Goal: Task Accomplishment & Management: Manage account settings

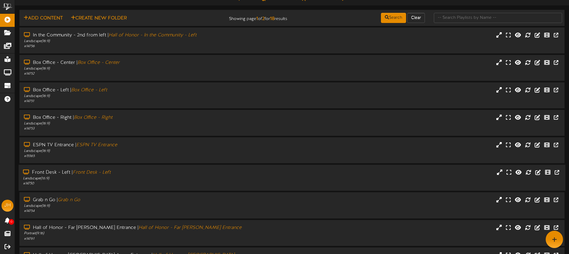
scroll to position [80, 0]
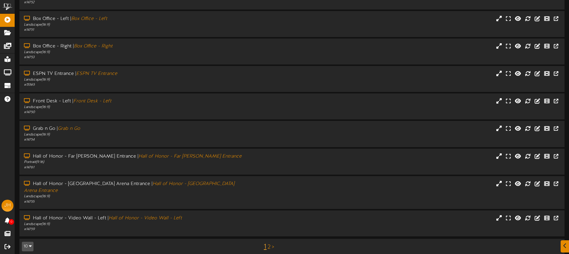
click at [269, 244] on link "2" at bounding box center [268, 247] width 3 height 7
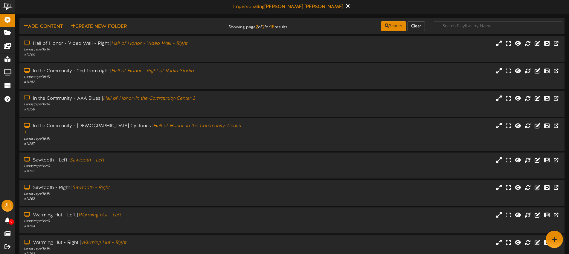
scroll to position [25, 0]
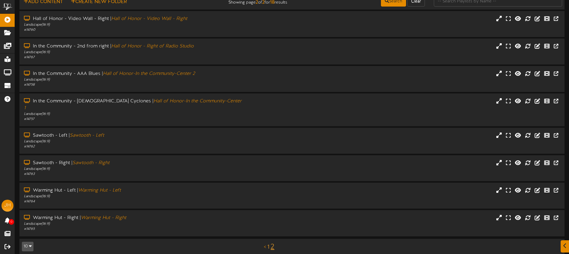
click at [269, 244] on link "1" at bounding box center [268, 247] width 2 height 7
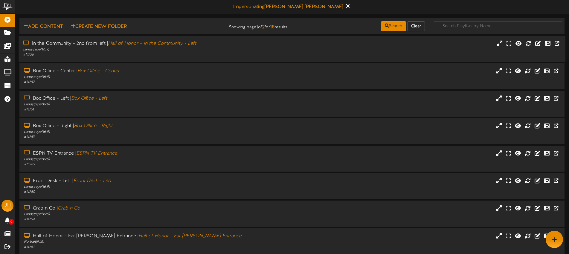
click at [219, 54] on div "# 14756" at bounding box center [132, 54] width 219 height 5
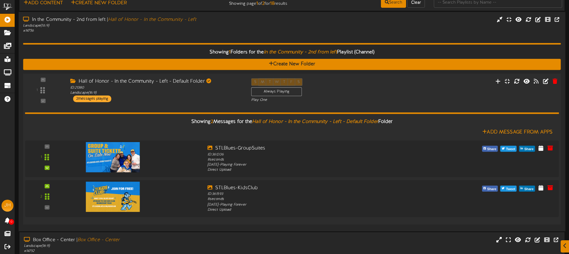
scroll to position [24, 0]
click at [172, 94] on div "ID: 21380 Landscape ( 16:9 )" at bounding box center [156, 90] width 172 height 10
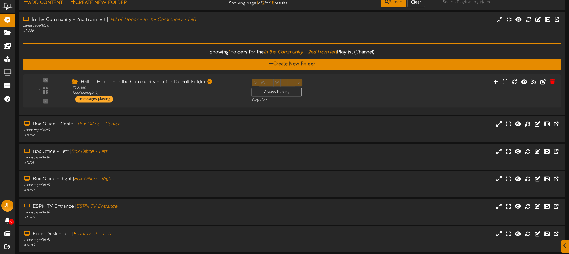
click at [184, 32] on div "# 14756" at bounding box center [132, 30] width 219 height 5
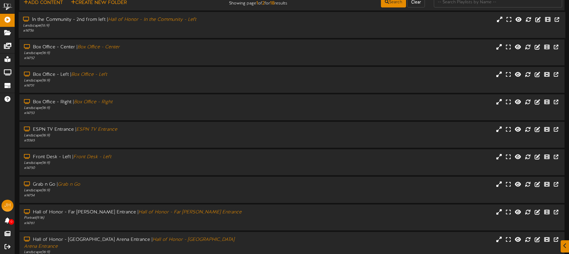
click at [196, 28] on div "# 14756" at bounding box center [132, 30] width 219 height 5
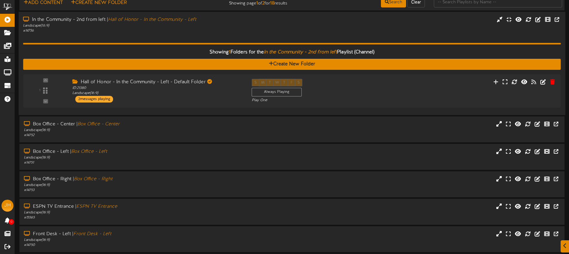
click at [192, 35] on div "Showing 1 Folders for the In the Community - 2nd from left Playlist (Channel) C…" at bounding box center [291, 71] width 537 height 77
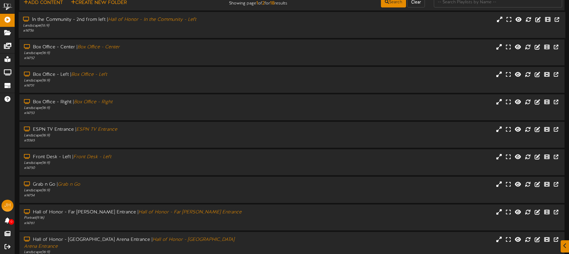
click at [192, 35] on div "In the Community - 2nd from left | Hall of Honor - In the Community - Left Land…" at bounding box center [292, 25] width 546 height 26
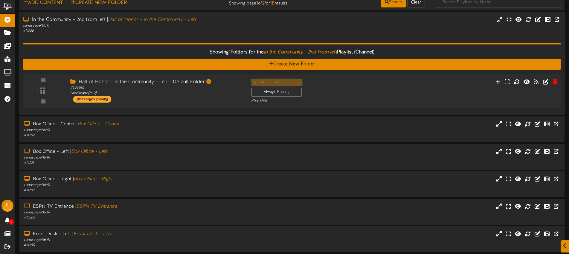
scroll to position [34, 0]
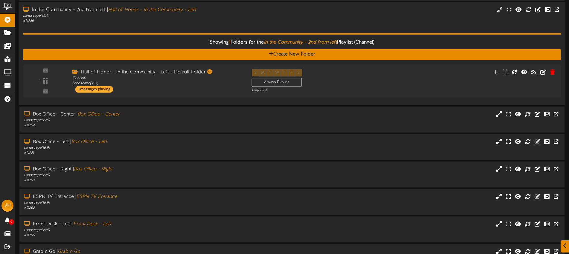
click at [212, 20] on div "# 14756" at bounding box center [132, 20] width 219 height 5
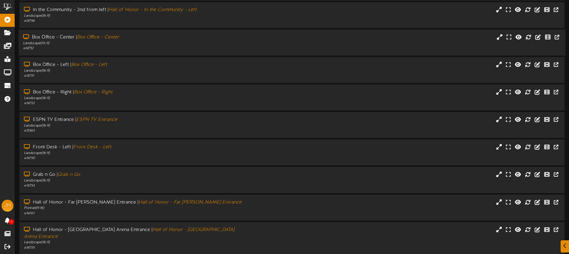
click at [151, 46] on div "# 14752" at bounding box center [132, 48] width 219 height 5
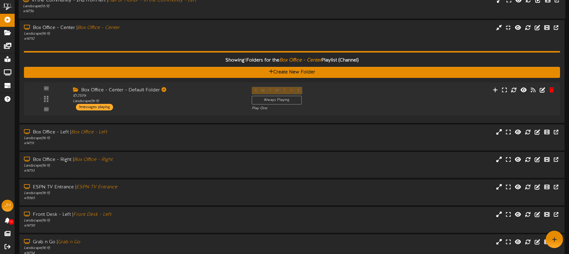
click at [174, 12] on div "# 14756" at bounding box center [132, 11] width 219 height 5
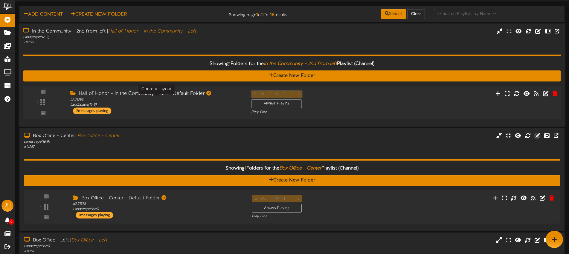
scroll to position [12, 0]
click at [205, 45] on div "Showing 1 Folders for the In the Community - 2nd from left Playlist (Channel) C…" at bounding box center [291, 83] width 537 height 77
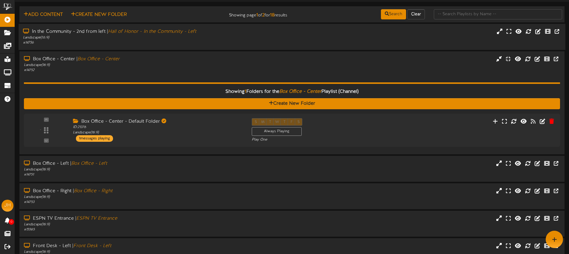
drag, startPoint x: 206, startPoint y: 39, endPoint x: 207, endPoint y: 33, distance: 5.4
click at [206, 39] on div "Landscape ( 16:9 )" at bounding box center [132, 37] width 219 height 5
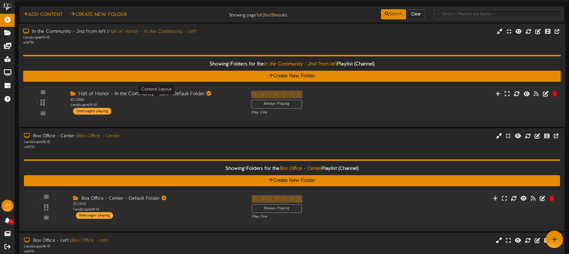
click at [130, 107] on div "ID: 21380 Landscape ( 16:9 )" at bounding box center [156, 102] width 172 height 10
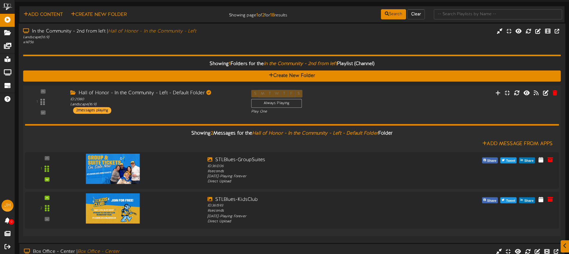
scroll to position [22, 0]
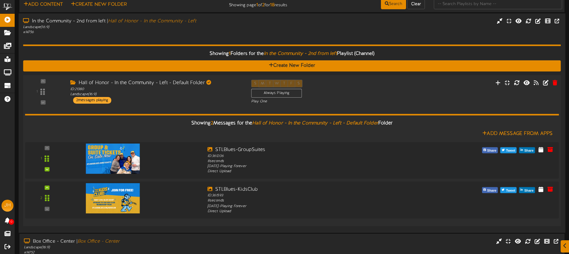
click at [156, 108] on div "Showing 2 Messages for the Hall of Honor - In the Community - Left - Default Fo…" at bounding box center [292, 162] width 534 height 117
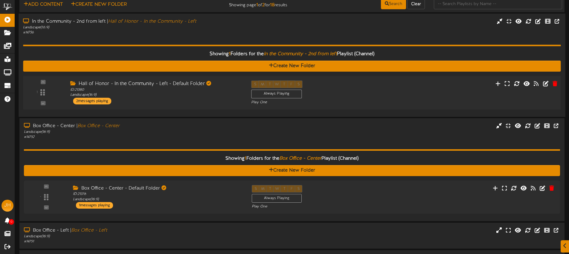
click at [159, 34] on div "# 14756" at bounding box center [132, 32] width 219 height 5
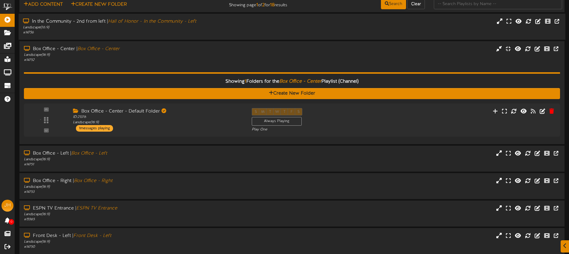
click at [166, 36] on div "In the Community - 2nd from left | Hall of Honor - In the Community - Left Land…" at bounding box center [292, 27] width 546 height 26
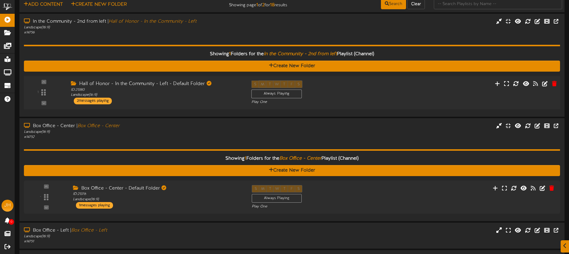
scroll to position [22, 0]
click at [546, 83] on icon at bounding box center [544, 83] width 7 height 7
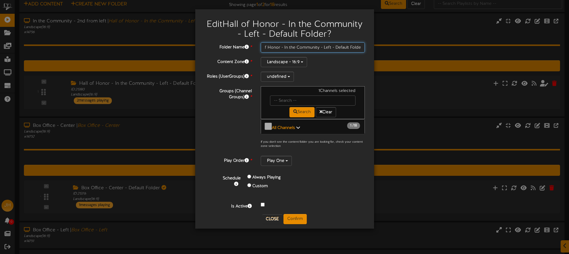
scroll to position [0, 0]
drag, startPoint x: 362, startPoint y: 47, endPoint x: 260, endPoint y: 46, distance: 101.6
click at [261, 46] on input "Hall of Honor - In the Community - Left - Default Folder" at bounding box center [313, 47] width 104 height 10
click at [274, 215] on button "Close" at bounding box center [272, 219] width 20 height 10
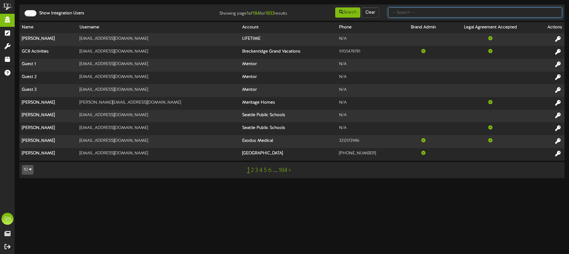
click at [395, 13] on input "text" at bounding box center [475, 12] width 174 height 10
type input "k"
type input "jeremy"
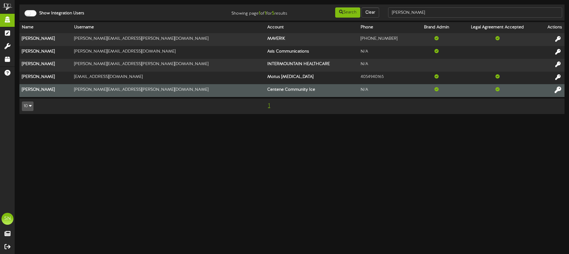
click at [558, 89] on icon at bounding box center [557, 89] width 7 height 7
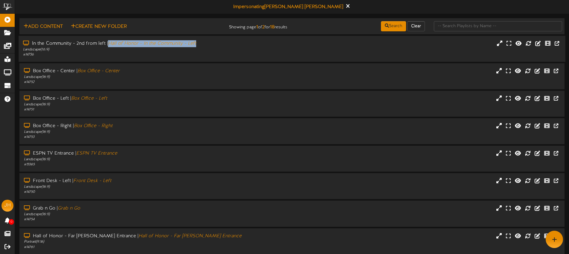
drag, startPoint x: 209, startPoint y: 45, endPoint x: 110, endPoint y: 45, distance: 98.6
click at [110, 45] on div "In the Community - 2nd from left | Hall of Honor - In the Community - Left" at bounding box center [132, 43] width 219 height 7
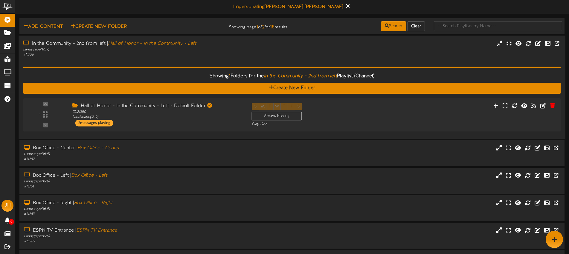
click at [111, 44] on icon "Hall of Honor - In the Community - Left" at bounding box center [152, 43] width 88 height 5
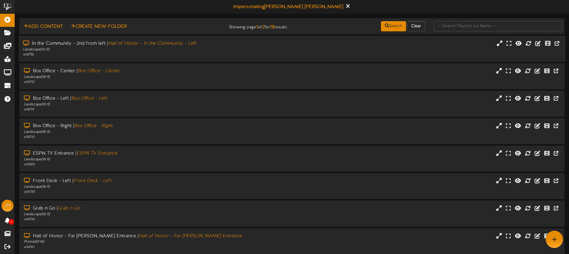
drag, startPoint x: 105, startPoint y: 44, endPoint x: 31, endPoint y: 45, distance: 74.4
click at [31, 45] on div "In the Community - 2nd from left | Hall of Honor - In the Community - Left" at bounding box center [132, 43] width 219 height 7
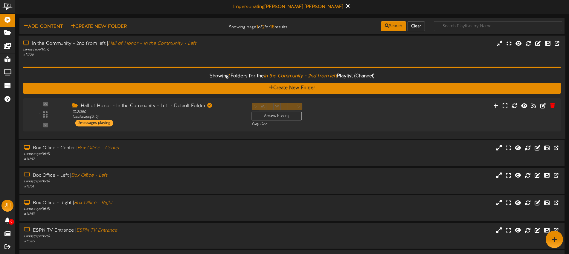
click at [240, 52] on div "# 14756" at bounding box center [132, 54] width 219 height 5
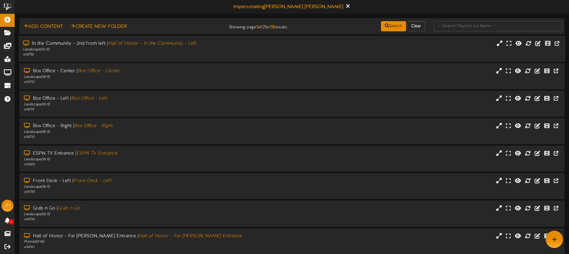
click at [228, 45] on div "In the Community - 2nd from left | Hall of Honor - In the Community - Left" at bounding box center [132, 43] width 219 height 7
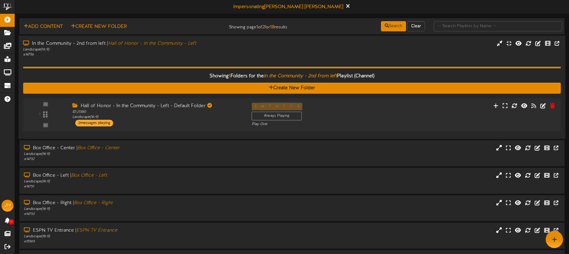
click at [312, 42] on div "In the Community - 2nd from left | Hall of Honor - In the Community - Left Land…" at bounding box center [292, 48] width 546 height 17
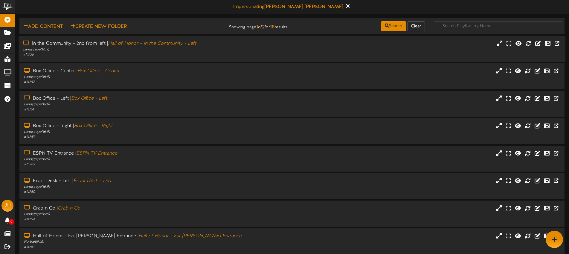
click at [233, 44] on div "In the Community - 2nd from left | Hall of Honor - In the Community - Left" at bounding box center [132, 43] width 219 height 7
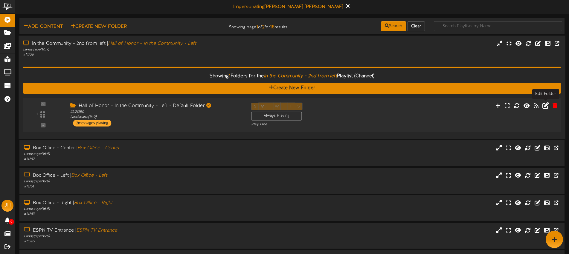
click at [545, 106] on icon at bounding box center [545, 105] width 7 height 7
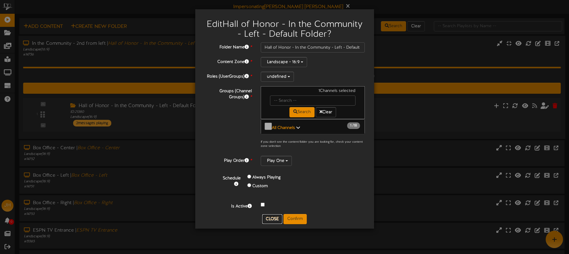
click at [273, 219] on button "Close" at bounding box center [272, 219] width 20 height 10
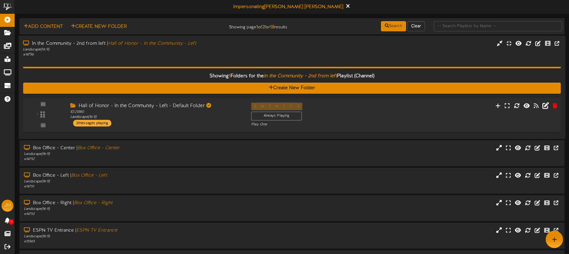
click at [230, 37] on div "In the Community - 2nd from left | Hall of Honor - In the Community - Left Land…" at bounding box center [292, 87] width 546 height 103
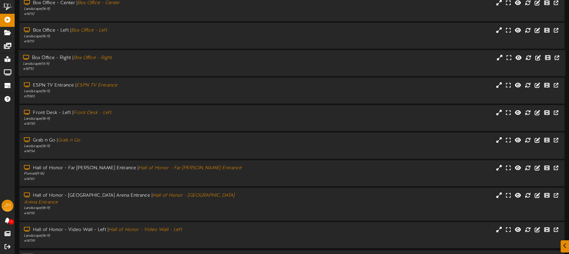
scroll to position [80, 0]
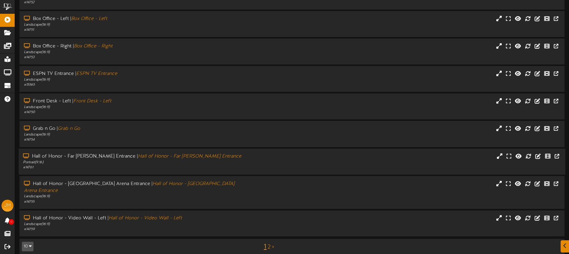
click at [221, 159] on div "Hall of Honor - Far Plager Entrance | Hall of Honor - Far Plager Entrance" at bounding box center [132, 156] width 219 height 7
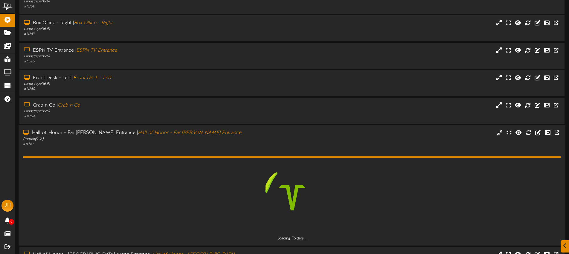
scroll to position [104, 0]
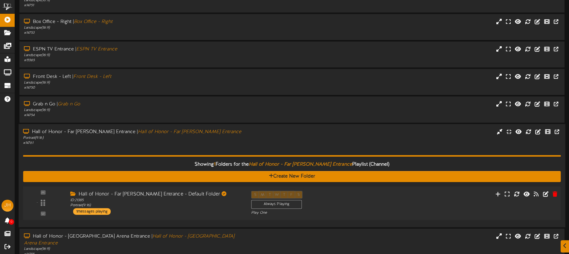
click at [221, 194] on div "Hall of Honor - Far Plager Entrance - Default Folder" at bounding box center [156, 194] width 172 height 7
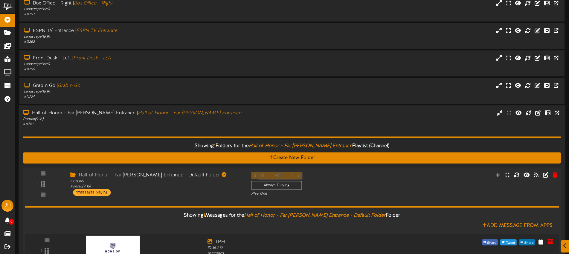
scroll to position [145, 0]
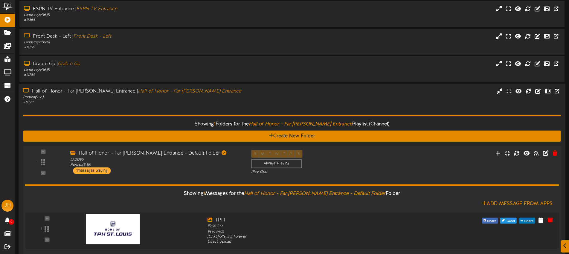
drag, startPoint x: 209, startPoint y: 176, endPoint x: 209, endPoint y: 173, distance: 3.6
click at [209, 176] on div "Showing 1 Messages for the Hall of Honor - Far Plager Entrance - Default Folder…" at bounding box center [292, 213] width 534 height 77
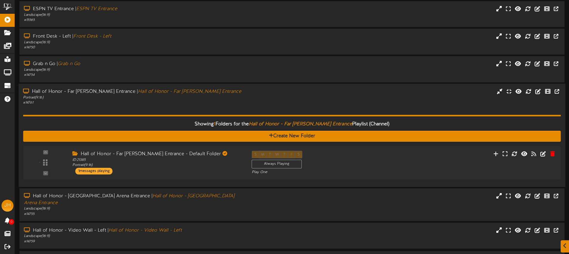
click at [209, 109] on div "Showing 1 Folders for the Hall of Honor - Far Plager Entrance Playlist (Channel…" at bounding box center [291, 143] width 537 height 77
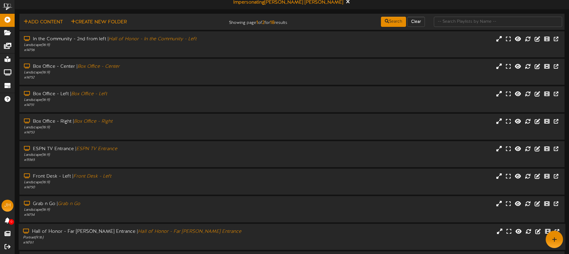
scroll to position [0, 0]
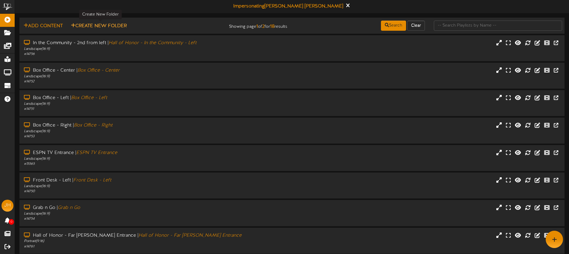
click at [111, 28] on button "Create New Folder" at bounding box center [98, 25] width 59 height 7
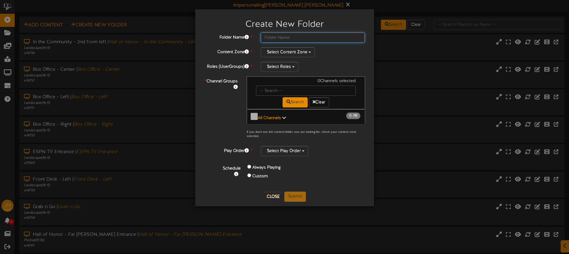
click at [279, 37] on input "text" at bounding box center [313, 38] width 104 height 10
type input "A"
type input "Master Folder"
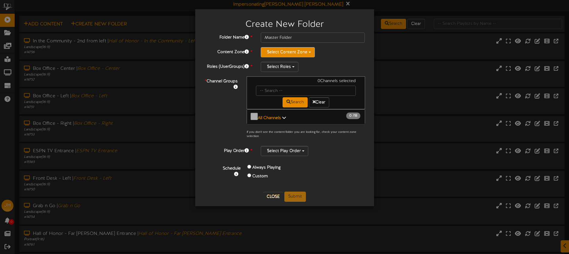
click at [280, 51] on button "Select Content Zone" at bounding box center [288, 52] width 54 height 10
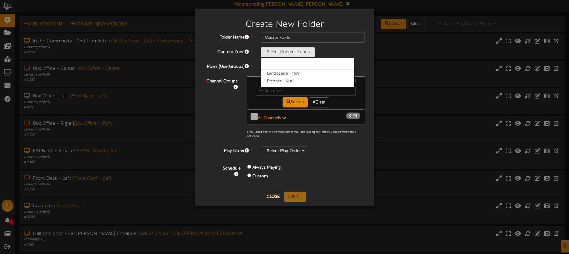
drag, startPoint x: 284, startPoint y: 72, endPoint x: 282, endPoint y: 67, distance: 6.0
click at [284, 72] on label "Landscape - 16:9" at bounding box center [307, 74] width 93 height 8
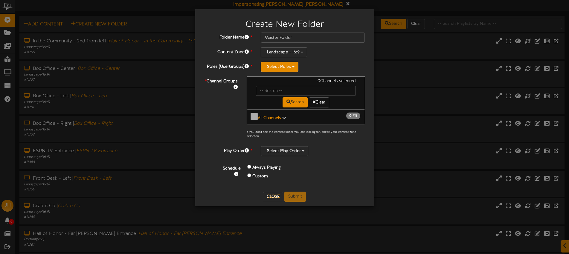
click at [283, 67] on button "Select Roles" at bounding box center [280, 67] width 38 height 10
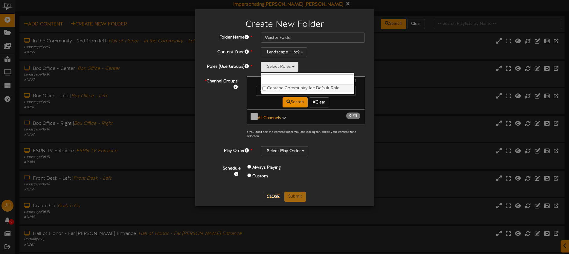
click at [296, 88] on label "Centene Community Ice Default Role" at bounding box center [307, 89] width 93 height 8
click at [341, 53] on div "Landscape - 16:9 Landscape - 16:9 Portrait - 9:16" at bounding box center [313, 52] width 104 height 10
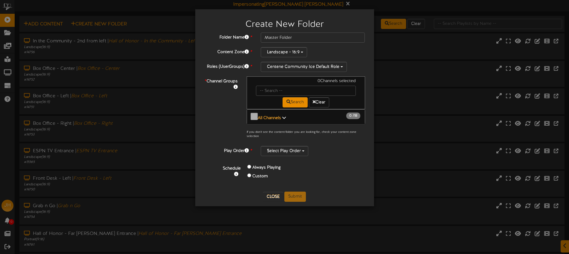
click at [268, 116] on b "All Channels" at bounding box center [269, 118] width 23 height 4
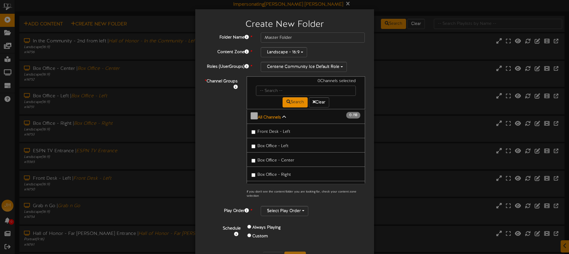
scroll to position [0, 0]
click at [276, 117] on b "All Channels" at bounding box center [269, 118] width 23 height 4
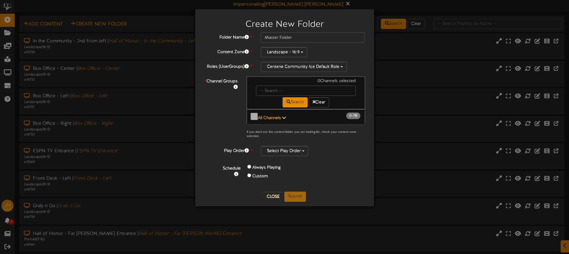
click at [277, 118] on b "All Channels" at bounding box center [269, 118] width 23 height 4
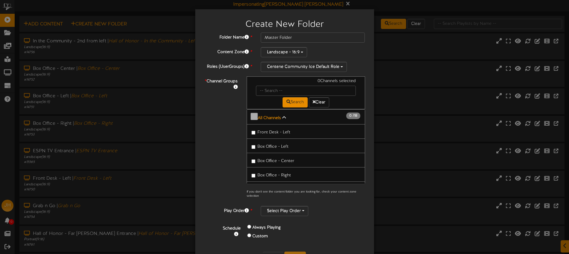
drag, startPoint x: 262, startPoint y: 131, endPoint x: 274, endPoint y: 143, distance: 16.9
click at [263, 131] on span "Front Desk - Left" at bounding box center [273, 132] width 33 height 4
drag, startPoint x: 274, startPoint y: 143, endPoint x: 275, endPoint y: 150, distance: 7.0
click at [274, 145] on span "Box Office - Left" at bounding box center [272, 147] width 31 height 4
click at [280, 161] on span "Box Office - Center" at bounding box center [275, 161] width 37 height 4
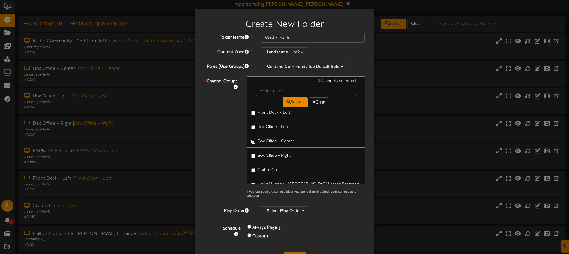
scroll to position [22, 0]
drag, startPoint x: 280, startPoint y: 152, endPoint x: 275, endPoint y: 160, distance: 10.2
click at [280, 153] on span "Box Office - Right" at bounding box center [273, 153] width 33 height 4
drag, startPoint x: 274, startPoint y: 162, endPoint x: 285, endPoint y: 174, distance: 16.9
click at [274, 163] on label "Grab n Go" at bounding box center [264, 167] width 26 height 8
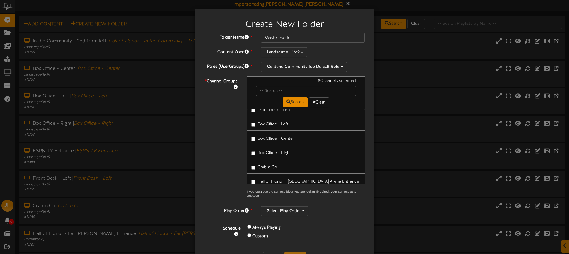
click at [292, 180] on span "Hall of Honor - USA Arena Entrance" at bounding box center [308, 182] width 102 height 4
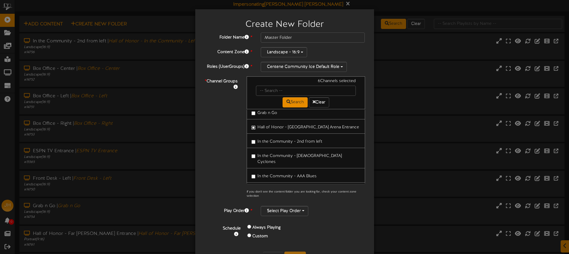
scroll to position [91, 0]
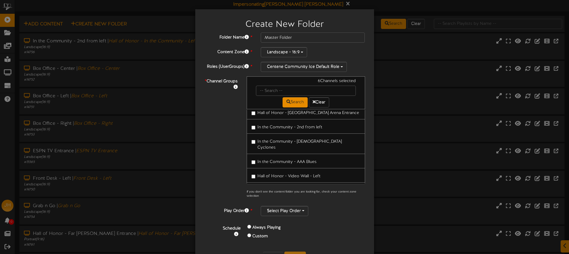
click at [282, 157] on label "In the Community - AAA Blues" at bounding box center [283, 161] width 65 height 8
drag, startPoint x: 280, startPoint y: 141, endPoint x: 278, endPoint y: 133, distance: 8.4
click at [280, 141] on span "In the Community - Lady Cyclones" at bounding box center [299, 145] width 84 height 10
click at [277, 125] on span "In the Community - 2nd from left" at bounding box center [289, 127] width 65 height 4
drag, startPoint x: 284, startPoint y: 169, endPoint x: 309, endPoint y: 167, distance: 25.8
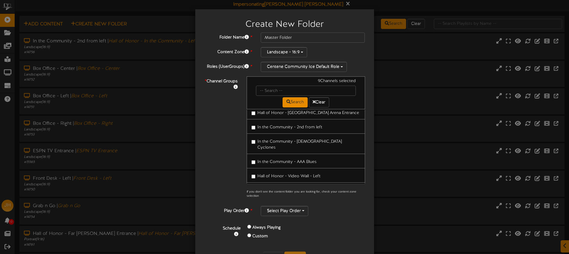
click at [284, 174] on span "Hall of Honor - Video Wall - Left" at bounding box center [288, 176] width 63 height 4
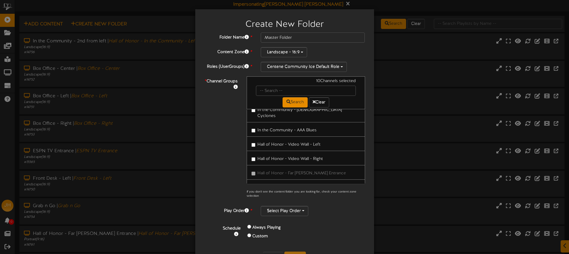
click at [276, 157] on span "Hall of Honor - Video Wall - Right" at bounding box center [289, 159] width 65 height 4
click at [271, 142] on link "Hall of Honor - Video Wall - Left" at bounding box center [305, 144] width 118 height 15
click at [274, 143] on span "Hall of Honor - Video Wall - Left" at bounding box center [288, 145] width 63 height 4
click at [272, 140] on label "Hall of Honor - Video Wall - Left" at bounding box center [285, 144] width 69 height 8
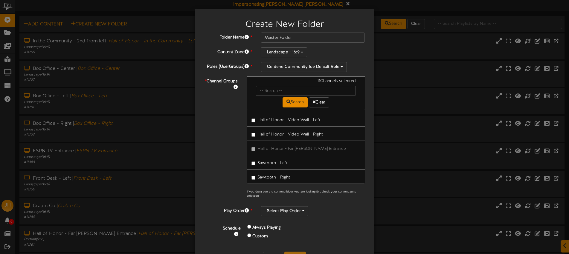
click at [277, 161] on span "Sawtooth - Left" at bounding box center [272, 163] width 30 height 4
click at [278, 173] on label "Sawtooth - Right" at bounding box center [270, 177] width 39 height 8
click at [270, 157] on label "Warming Hut - Left" at bounding box center [273, 161] width 44 height 8
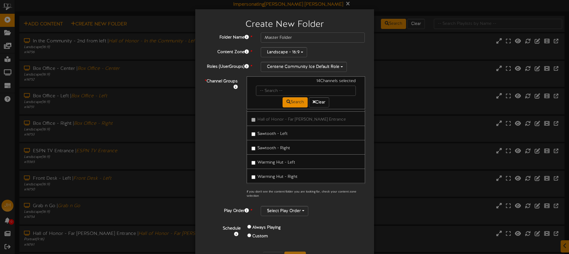
click at [284, 175] on span "Warming Hut - Right" at bounding box center [277, 177] width 40 height 4
drag, startPoint x: 267, startPoint y: 156, endPoint x: 267, endPoint y: 166, distance: 10.5
click at [267, 160] on span "Warming Hut - Left" at bounding box center [276, 162] width 38 height 4
click at [267, 172] on label "Warming Hut - Right" at bounding box center [274, 176] width 46 height 8
click at [266, 146] on span "Sawtooth - Right" at bounding box center [273, 148] width 33 height 4
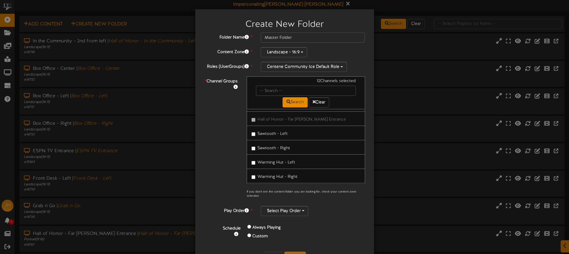
drag, startPoint x: 267, startPoint y: 129, endPoint x: 270, endPoint y: 136, distance: 8.2
click at [267, 129] on label "Sawtooth - Left" at bounding box center [269, 133] width 36 height 8
click at [277, 130] on span "Hall of Honor - Video Wall - Right" at bounding box center [289, 132] width 65 height 4
click at [272, 113] on label "Hall of Honor - Video Wall - Left" at bounding box center [285, 117] width 69 height 8
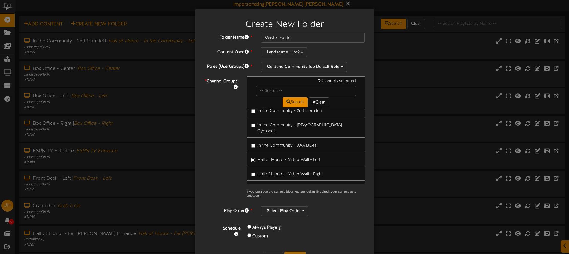
scroll to position [99, 0]
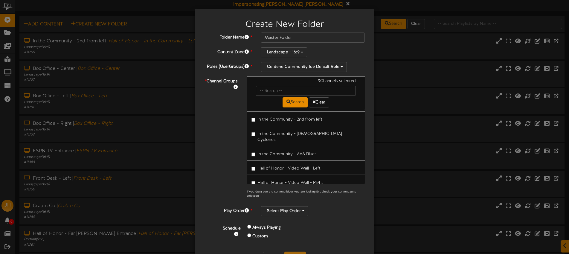
drag, startPoint x: 273, startPoint y: 144, endPoint x: 272, endPoint y: 141, distance: 3.0
click at [273, 152] on span "In the Community - AAA Blues" at bounding box center [286, 154] width 59 height 4
drag, startPoint x: 273, startPoint y: 135, endPoint x: 275, endPoint y: 121, distance: 13.6
click at [273, 134] on label "In the Community - Lady Cyclones" at bounding box center [305, 136] width 109 height 14
click at [275, 121] on label "In the Community - 2nd from left" at bounding box center [286, 119] width 71 height 8
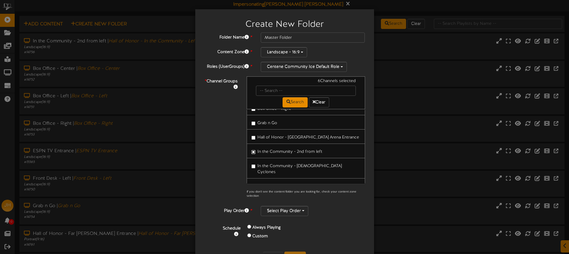
scroll to position [51, 0]
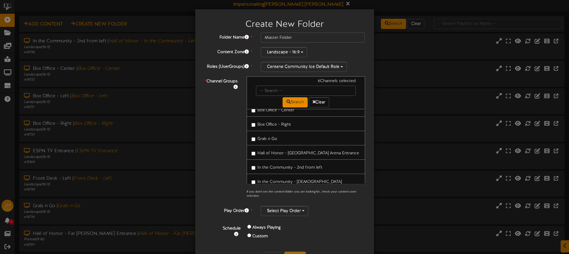
drag, startPoint x: 274, startPoint y: 149, endPoint x: 274, endPoint y: 144, distance: 5.1
click at [274, 151] on span "Hall of Honor - USA Arena Entrance" at bounding box center [308, 153] width 102 height 4
click at [274, 142] on link "Grab n Go" at bounding box center [305, 138] width 118 height 15
click at [275, 126] on label "Box Office - Right" at bounding box center [270, 124] width 39 height 8
click at [272, 137] on span "Grab n Go" at bounding box center [267, 139] width 20 height 4
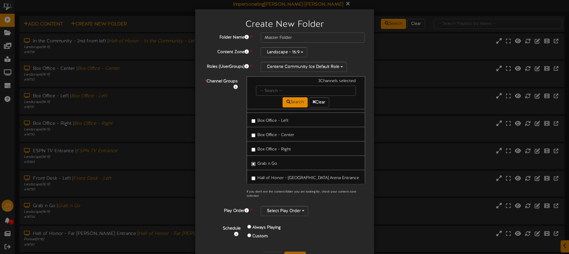
scroll to position [17, 0]
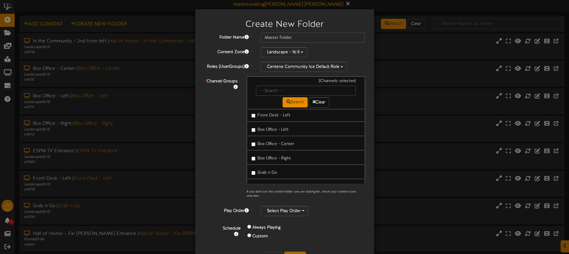
click at [275, 142] on span "Box Office - Center" at bounding box center [275, 144] width 37 height 4
drag, startPoint x: 277, startPoint y: 128, endPoint x: 275, endPoint y: 118, distance: 9.6
click at [277, 128] on span "Box Office - Left" at bounding box center [272, 130] width 31 height 4
click at [275, 115] on span "Front Desk - Left" at bounding box center [273, 115] width 33 height 4
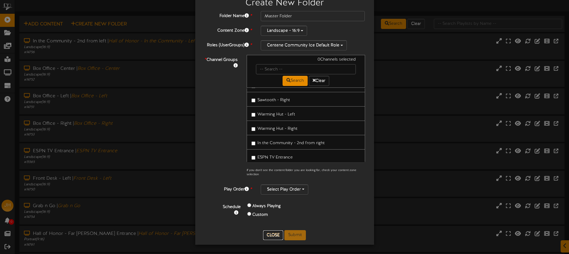
click at [270, 235] on button "Close" at bounding box center [273, 236] width 20 height 10
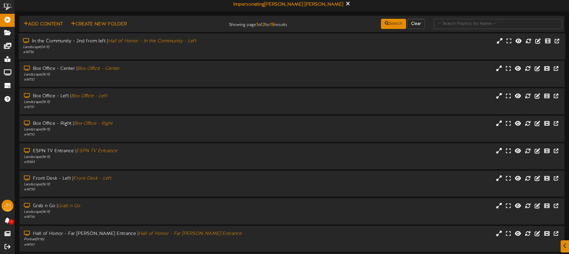
click at [268, 52] on div "In the Community - 2nd from left | Hall of Honor - In the Community - Left Land…" at bounding box center [292, 46] width 546 height 17
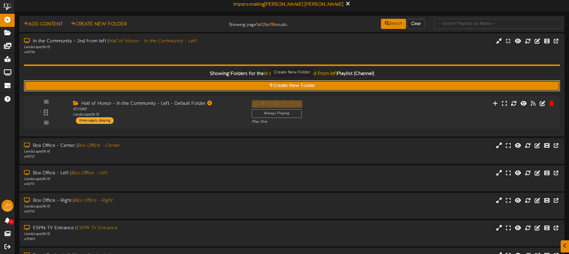
click at [285, 86] on button "Create New Folder" at bounding box center [292, 85] width 536 height 11
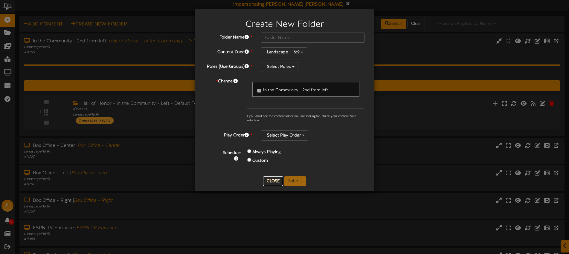
click at [276, 179] on button "Close" at bounding box center [273, 182] width 20 height 10
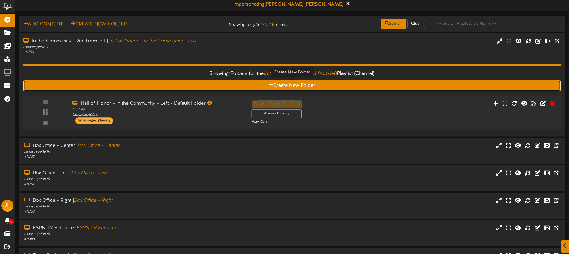
click at [294, 86] on button "Create New Folder" at bounding box center [291, 85] width 537 height 11
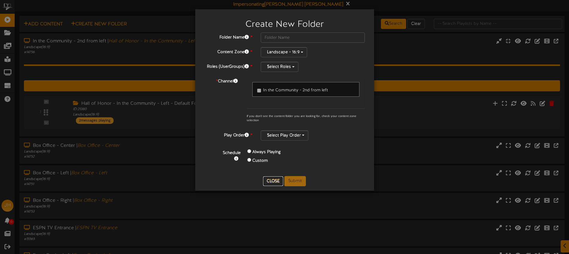
click at [275, 184] on button "Close" at bounding box center [273, 182] width 20 height 10
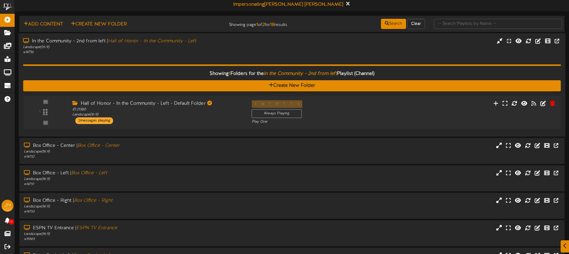
click at [237, 57] on div "Showing 1 Folders for the In the Community - 2nd from left Playlist (Channel) C…" at bounding box center [291, 93] width 537 height 77
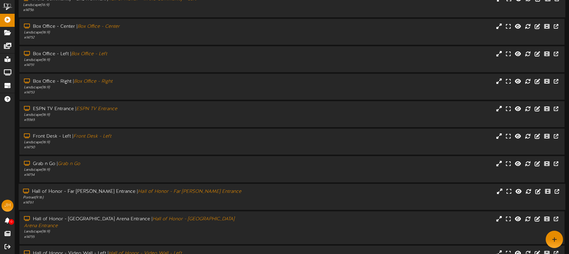
scroll to position [0, 0]
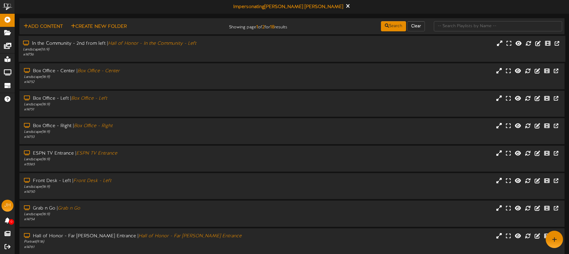
click at [217, 54] on div "# 14756" at bounding box center [132, 54] width 219 height 5
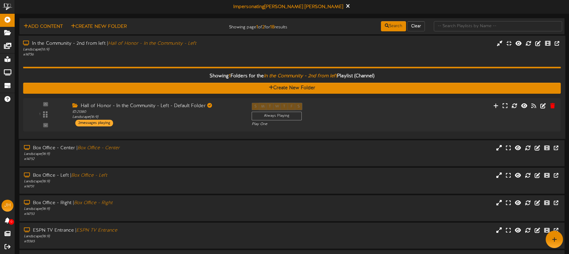
drag, startPoint x: 250, startPoint y: 68, endPoint x: 193, endPoint y: 56, distance: 57.9
click at [250, 68] on hr at bounding box center [291, 67] width 537 height 1
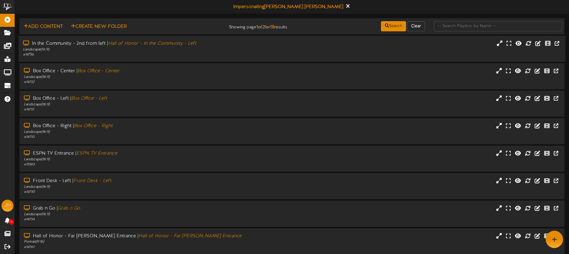
drag, startPoint x: 200, startPoint y: 53, endPoint x: 205, endPoint y: 51, distance: 4.9
click at [203, 53] on div "# 14756" at bounding box center [132, 54] width 219 height 5
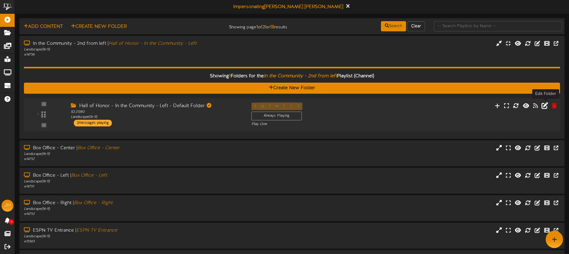
click at [545, 104] on icon at bounding box center [544, 105] width 7 height 7
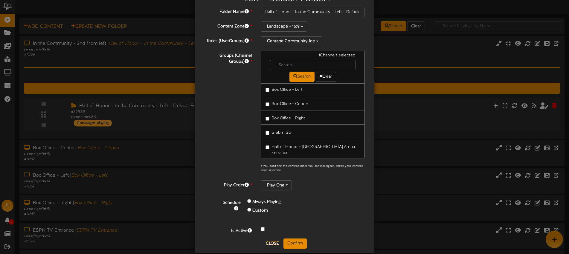
scroll to position [38, 0]
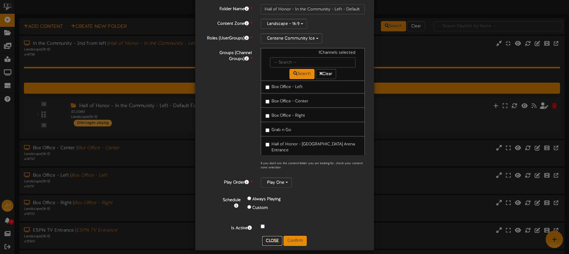
click at [271, 238] on button "Close" at bounding box center [272, 241] width 20 height 10
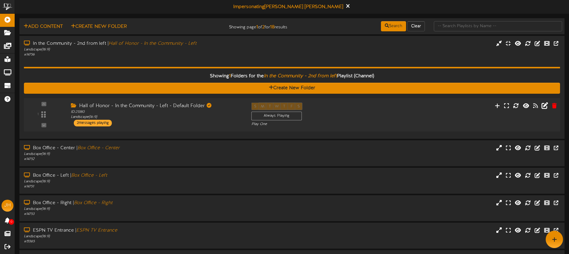
click at [219, 58] on div "Showing 1 Folders for the In the Community - 2nd from left Playlist (Channel) C…" at bounding box center [292, 95] width 536 height 77
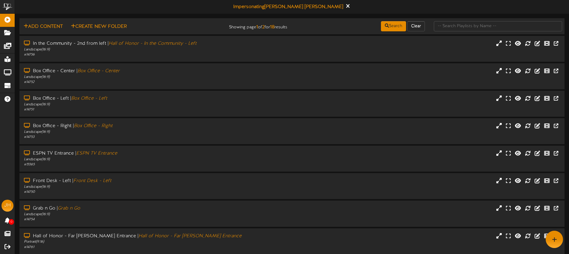
click at [223, 52] on div "Landscape ( 16:9 )" at bounding box center [133, 49] width 218 height 5
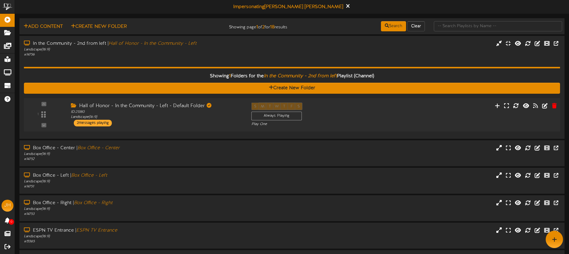
drag, startPoint x: 330, startPoint y: 115, endPoint x: 328, endPoint y: 113, distance: 3.4
click at [330, 115] on div "S M T W T F S Always Playing Play One" at bounding box center [314, 114] width 135 height 24
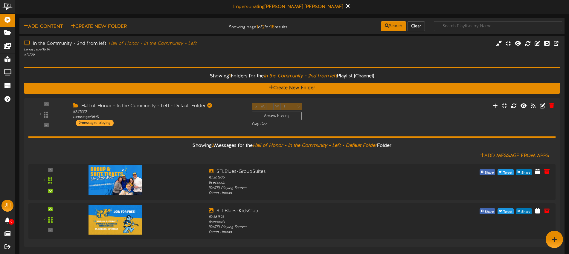
drag, startPoint x: 338, startPoint y: 114, endPoint x: 320, endPoint y: 41, distance: 74.9
click at [338, 114] on div "S M T W T F S Always Playing Play One" at bounding box center [314, 115] width 134 height 24
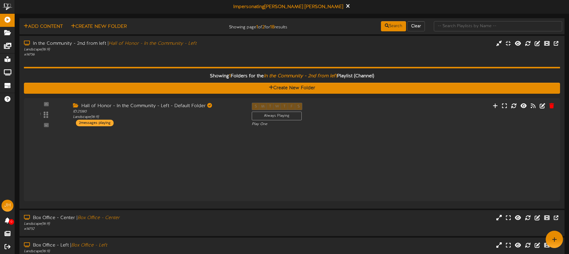
click at [321, 39] on div "In the Community - 2nd from left | Hall of Honor - In the Community - Left Land…" at bounding box center [291, 122] width 545 height 173
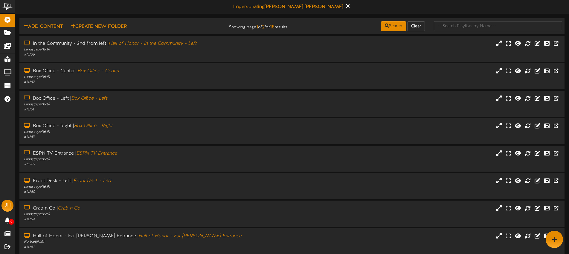
click at [322, 41] on div "In the Community - 2nd from left | Hall of Honor - In the Community - Left Land…" at bounding box center [291, 48] width 545 height 17
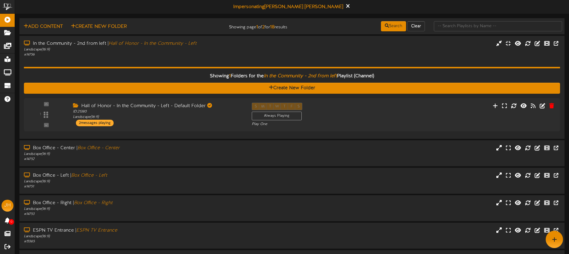
click at [346, 52] on div "In the Community - 2nd from left | Hall of Honor - In the Community - Left Land…" at bounding box center [291, 48] width 545 height 17
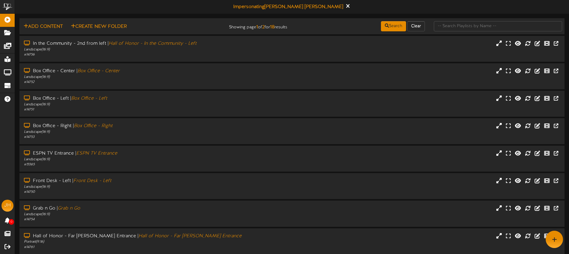
click at [346, 52] on div "In the Community - 2nd from left | Hall of Honor - In the Community - Left Land…" at bounding box center [291, 48] width 545 height 17
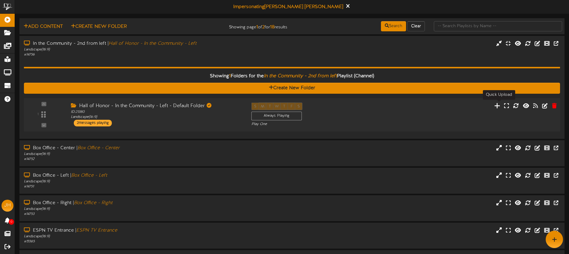
click at [498, 105] on icon at bounding box center [497, 105] width 6 height 7
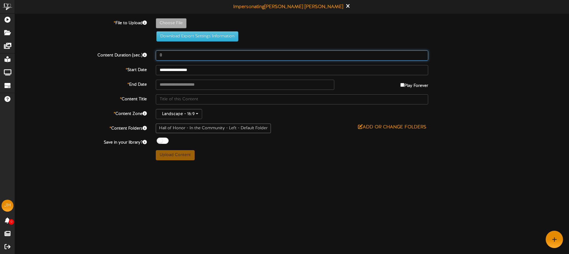
click at [176, 53] on input "8" at bounding box center [292, 55] width 272 height 10
click at [210, 69] on input "**********" at bounding box center [292, 70] width 272 height 10
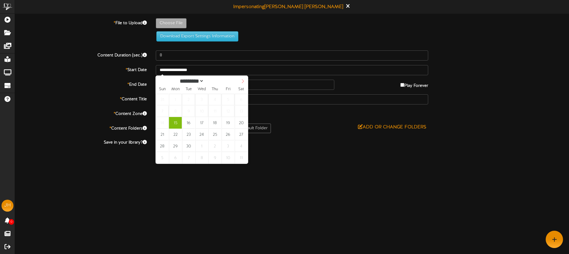
select select "*"
click at [244, 83] on icon at bounding box center [242, 81] width 4 height 4
select select "*"
type input "**********"
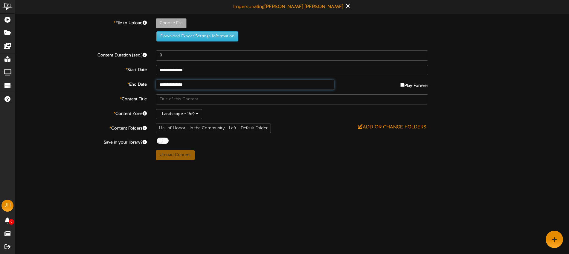
click at [205, 80] on input "**********" at bounding box center [245, 85] width 179 height 10
select select "*"
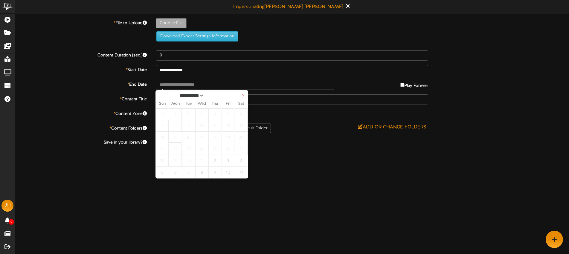
select select "*"
click at [240, 95] on icon at bounding box center [242, 96] width 4 height 4
type input "**********"
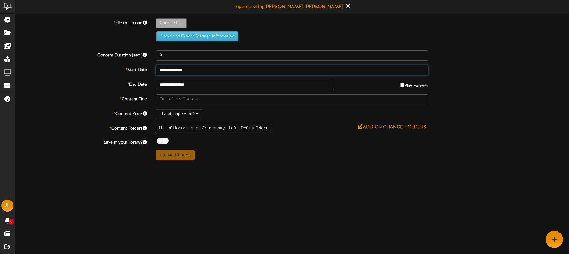
click at [213, 68] on input "**********" at bounding box center [292, 70] width 272 height 10
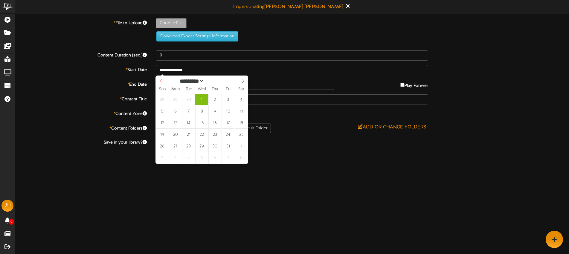
select select "*"
click at [162, 80] on div "********* ******* ******** ******** ****" at bounding box center [202, 81] width 92 height 10
type input "**********"
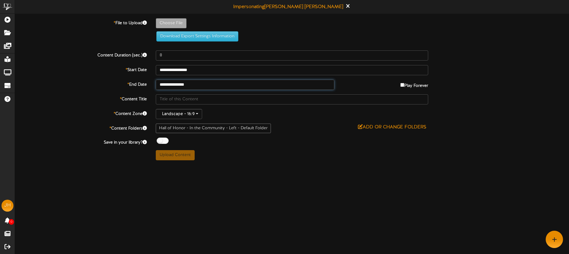
click at [206, 84] on input "**********" at bounding box center [245, 85] width 179 height 10
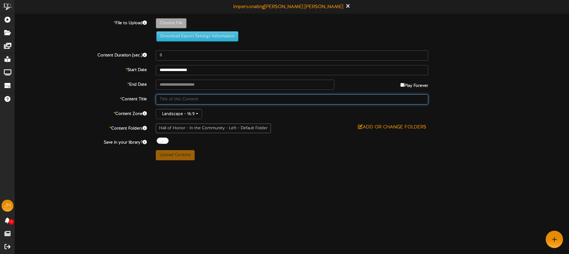
click at [180, 99] on input "text" at bounding box center [292, 99] width 272 height 10
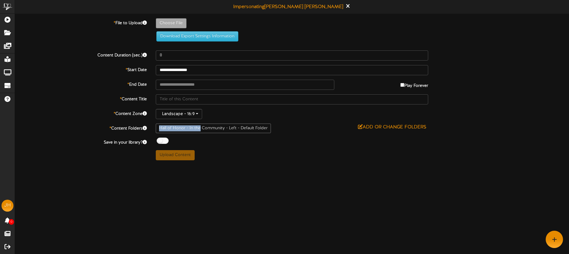
drag, startPoint x: 164, startPoint y: 128, endPoint x: 196, endPoint y: 123, distance: 32.8
click at [200, 129] on div "Hall of Honor - In the Community - Left - Default Folder" at bounding box center [213, 129] width 115 height 10
click at [208, 143] on div "Off On" at bounding box center [292, 142] width 272 height 8
click at [249, 150] on div "Upload Content" at bounding box center [291, 155] width 281 height 10
click at [163, 142] on div at bounding box center [163, 141] width 12 height 6
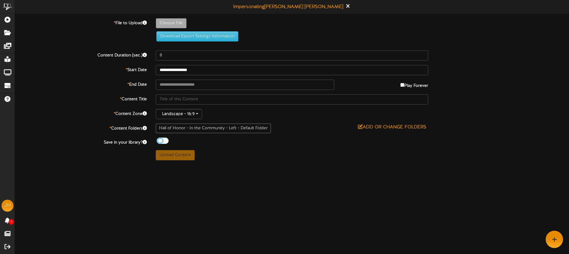
click at [163, 142] on div at bounding box center [163, 141] width 12 height 6
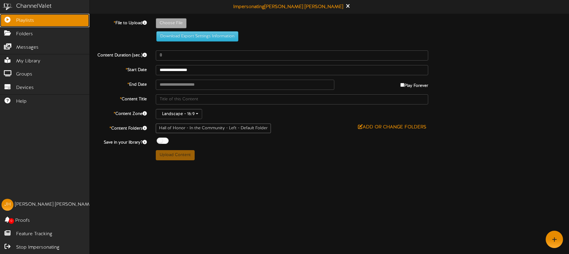
drag, startPoint x: 23, startPoint y: 20, endPoint x: 19, endPoint y: 18, distance: 5.2
click at [23, 20] on span "Playlists" at bounding box center [25, 20] width 18 height 7
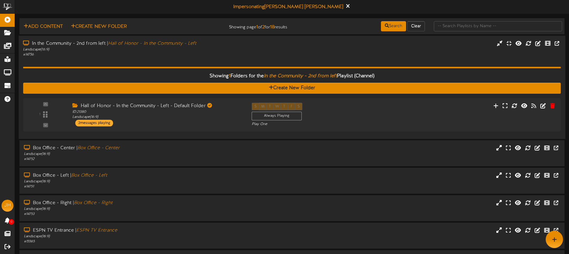
click at [224, 58] on div "Showing 1 Folders for the In the Community - 2nd from left Playlist (Channel) C…" at bounding box center [291, 95] width 537 height 77
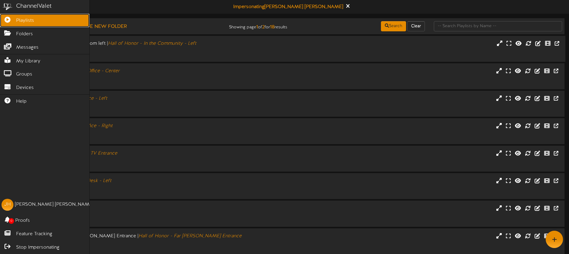
drag, startPoint x: 16, startPoint y: 21, endPoint x: 39, endPoint y: 21, distance: 22.7
click at [16, 21] on span "Playlists" at bounding box center [25, 20] width 18 height 7
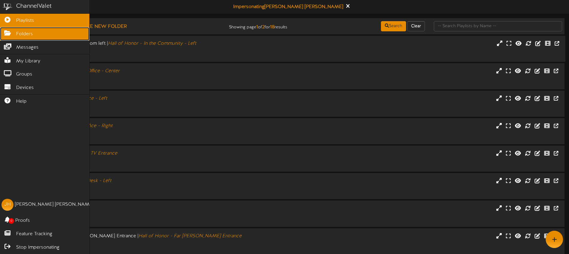
click at [33, 34] on link "Folders" at bounding box center [44, 33] width 89 height 13
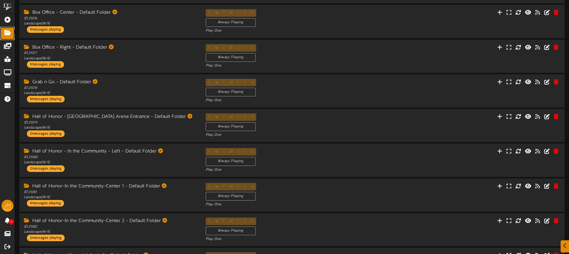
scroll to position [157, 0]
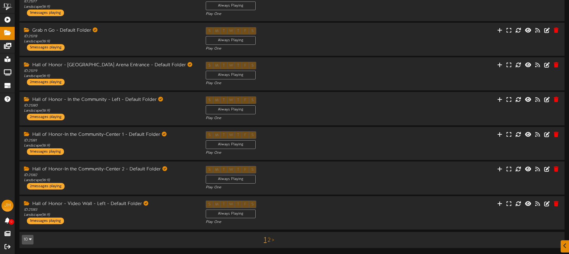
click at [269, 240] on link "2" at bounding box center [268, 240] width 3 height 7
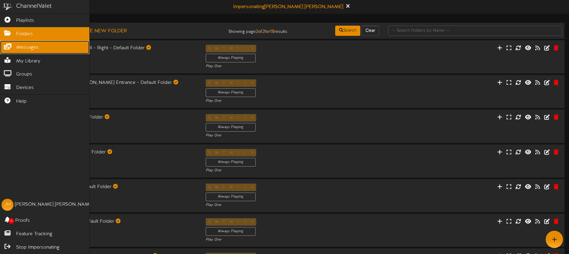
click at [17, 47] on span "Messages" at bounding box center [27, 47] width 22 height 7
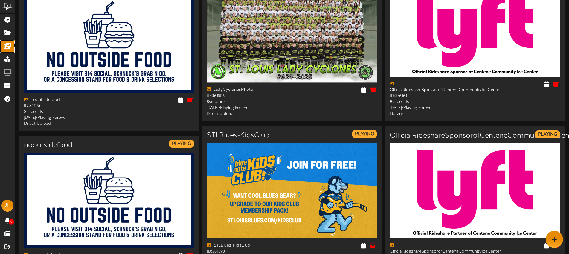
scroll to position [554, 0]
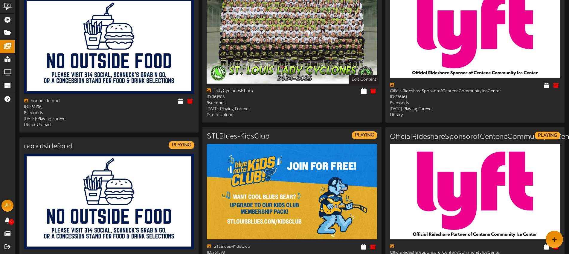
click at [364, 91] on icon at bounding box center [364, 91] width 6 height 7
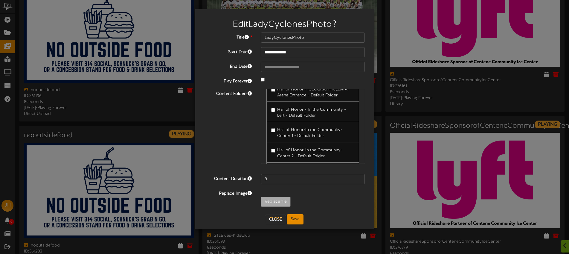
scroll to position [570, 0]
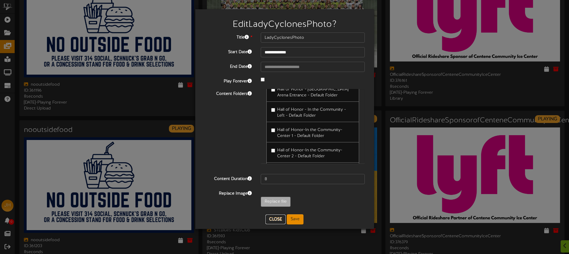
click at [278, 219] on button "Close" at bounding box center [275, 220] width 20 height 10
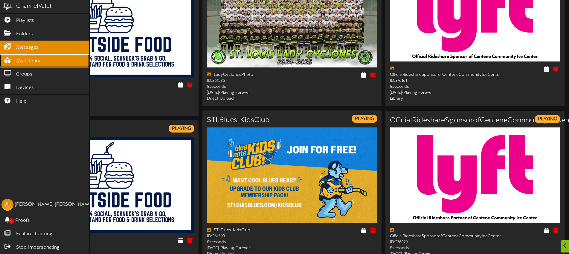
click at [34, 60] on span "My Library" at bounding box center [28, 61] width 24 height 7
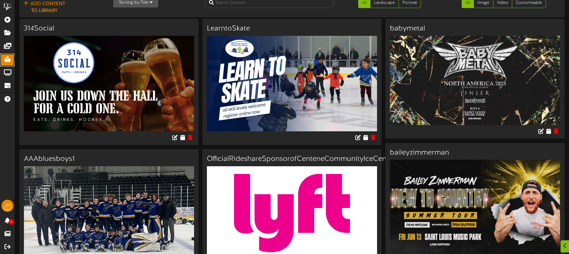
scroll to position [28, 0]
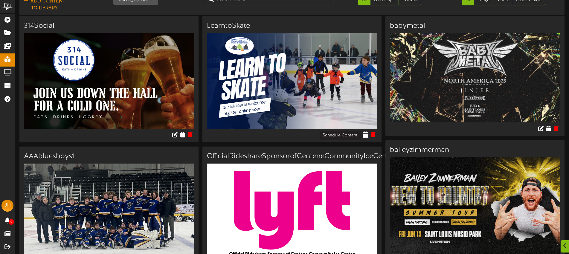
click at [364, 136] on icon at bounding box center [366, 134] width 6 height 7
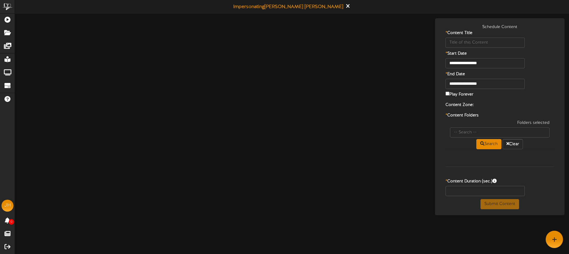
type input "LearntoSkate"
type input "8"
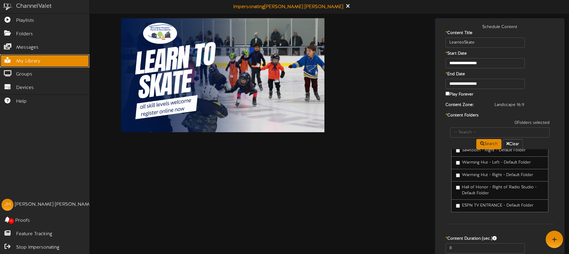
click at [24, 60] on span "My Library" at bounding box center [28, 61] width 24 height 7
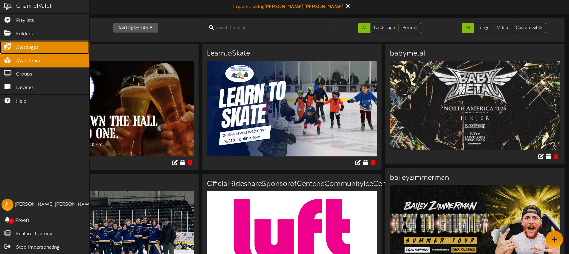
click at [22, 49] on span "Messages" at bounding box center [27, 47] width 22 height 7
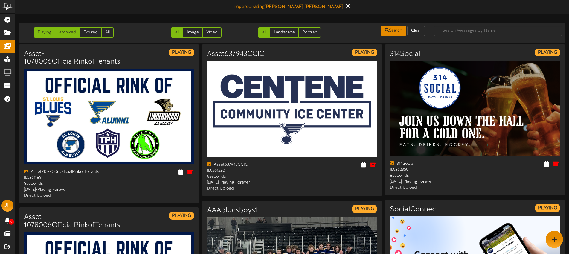
click at [72, 33] on link "Archived" at bounding box center [67, 32] width 25 height 10
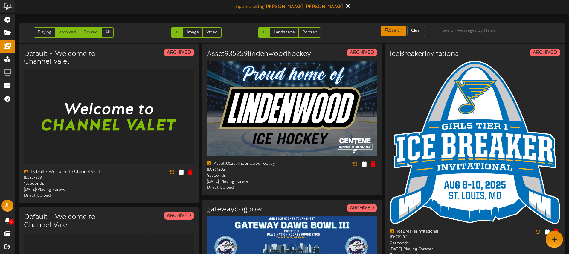
click at [89, 34] on link "Expired" at bounding box center [90, 32] width 22 height 10
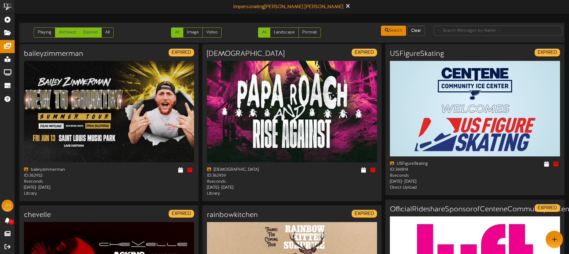
click at [72, 34] on link "Archived" at bounding box center [67, 32] width 25 height 10
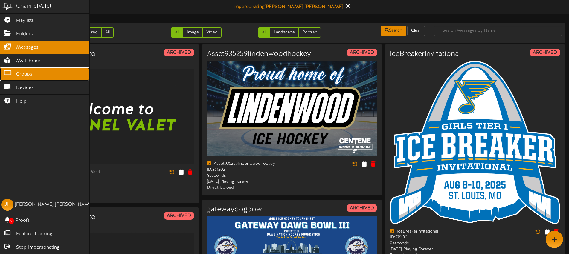
click at [30, 75] on span "Groups" at bounding box center [24, 74] width 16 height 7
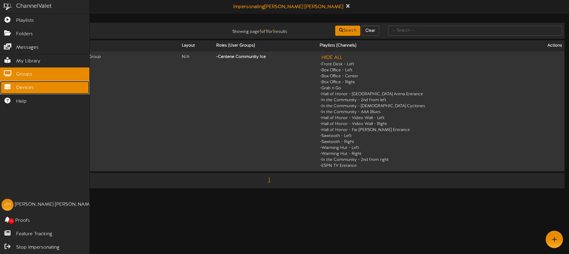
click at [29, 88] on span "Devices" at bounding box center [25, 88] width 18 height 7
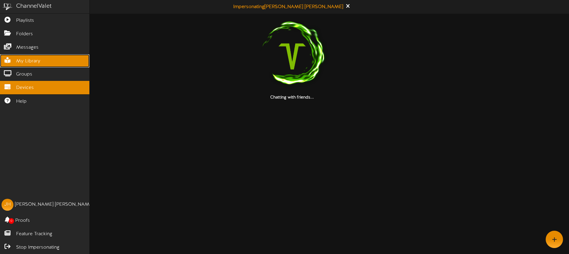
click at [37, 62] on span "My Library" at bounding box center [28, 61] width 24 height 7
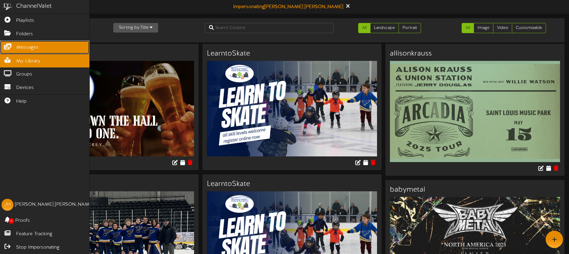
click at [31, 48] on span "Messages" at bounding box center [27, 47] width 22 height 7
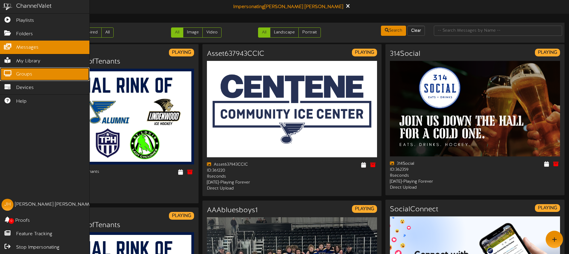
click at [28, 75] on span "Groups" at bounding box center [24, 74] width 16 height 7
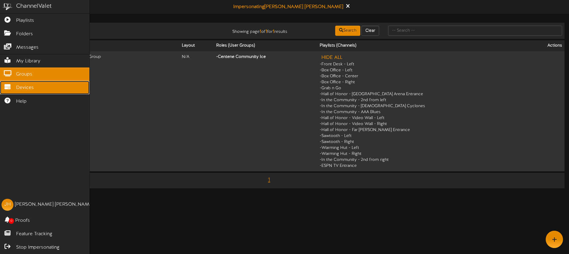
click at [34, 82] on link "Devices" at bounding box center [44, 87] width 89 height 13
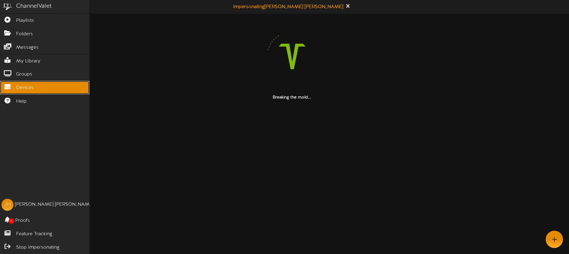
click at [15, 88] on link "Devices" at bounding box center [44, 87] width 89 height 13
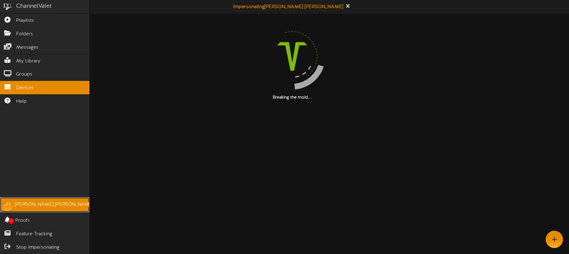
click at [30, 203] on div "Jeremy Huelsing" at bounding box center [54, 204] width 79 height 7
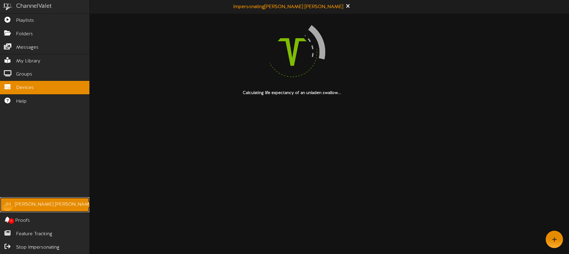
click at [12, 206] on div "JH" at bounding box center [7, 205] width 12 height 12
click at [20, 206] on div "Jeremy Huelsing" at bounding box center [54, 204] width 79 height 7
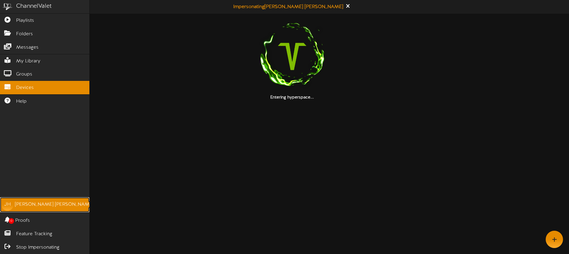
click at [18, 209] on link "[PERSON_NAME]" at bounding box center [44, 204] width 89 height 15
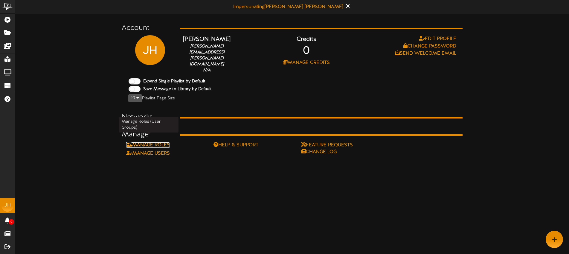
click at [164, 143] on link "Manage Roles" at bounding box center [148, 145] width 44 height 5
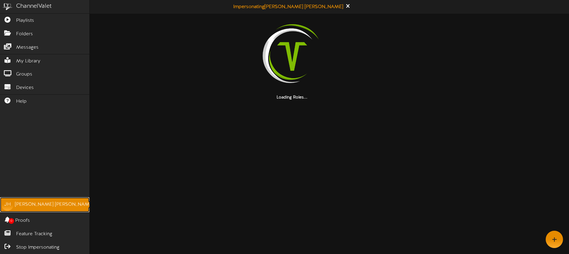
click at [14, 206] on link "JH Jeremy Huelsing" at bounding box center [44, 204] width 89 height 15
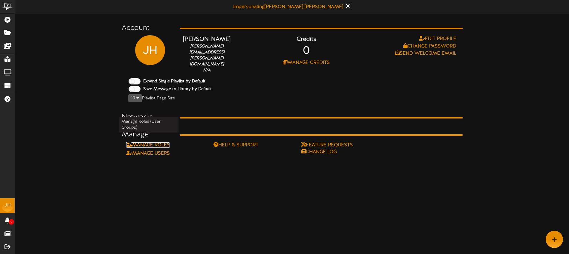
click at [165, 143] on link "Manage Roles" at bounding box center [148, 145] width 44 height 5
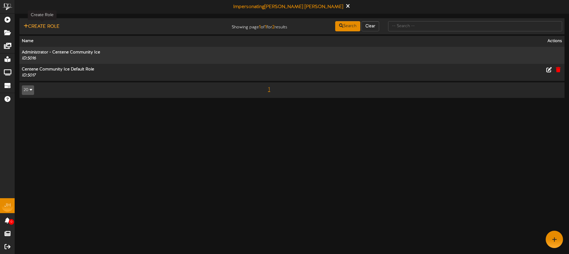
click at [57, 26] on button "Create Role" at bounding box center [41, 26] width 39 height 7
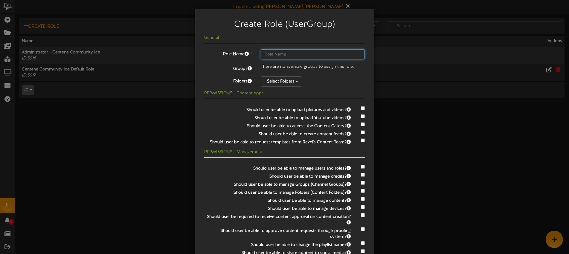
click at [284, 56] on input "text" at bounding box center [313, 54] width 104 height 10
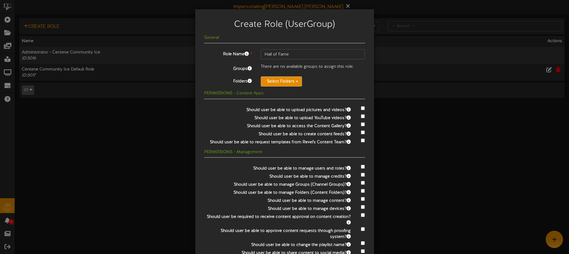
click at [288, 81] on button "Select Folders" at bounding box center [281, 81] width 41 height 10
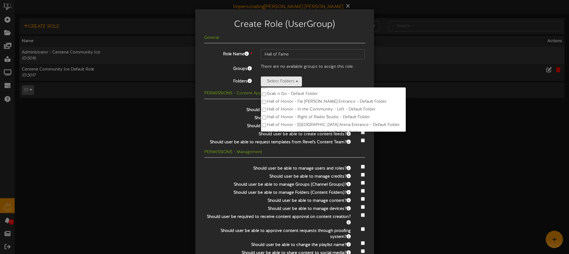
scroll to position [85, 0]
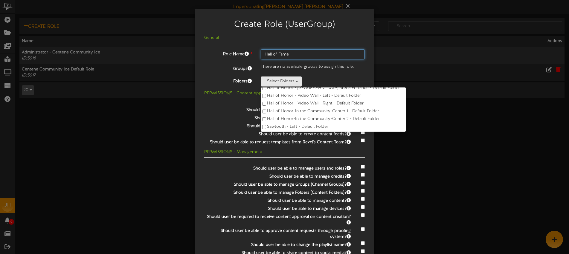
click at [294, 56] on input "Hall of Fame" at bounding box center [313, 54] width 104 height 10
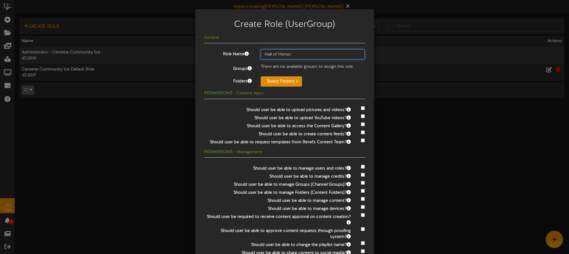
type input "Hall of Honor"
click at [289, 78] on button "Select Folders" at bounding box center [281, 81] width 41 height 10
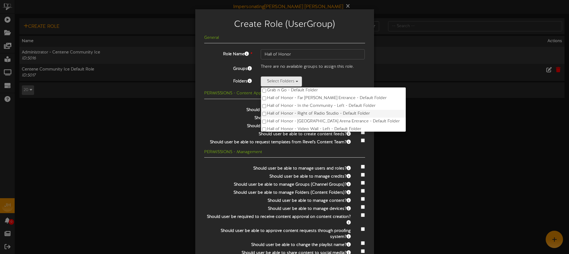
scroll to position [53, 0]
click at [321, 80] on div "Select Folders Box Office - Center - Default Folder Box Office - Left - Default…" at bounding box center [313, 81] width 104 height 10
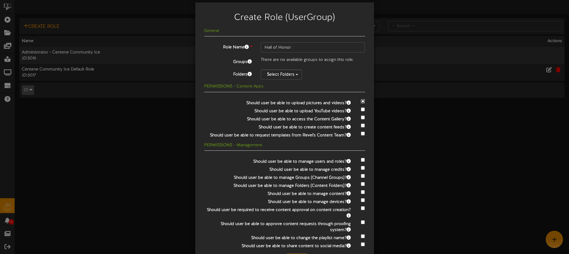
scroll to position [30, 0]
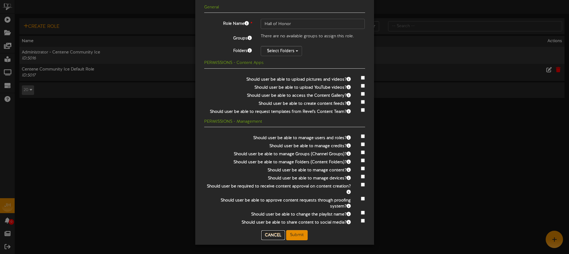
click at [276, 232] on button "Cancel" at bounding box center [273, 236] width 24 height 10
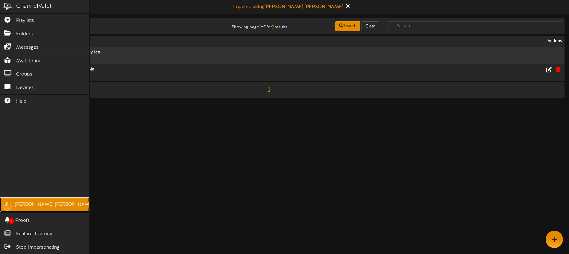
click at [15, 203] on div "Jeremy Huelsing" at bounding box center [54, 204] width 79 height 7
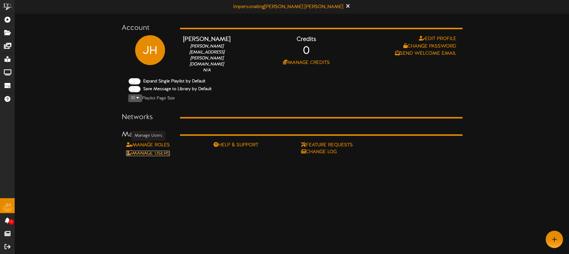
click at [161, 151] on link "Manage Users" at bounding box center [148, 153] width 44 height 5
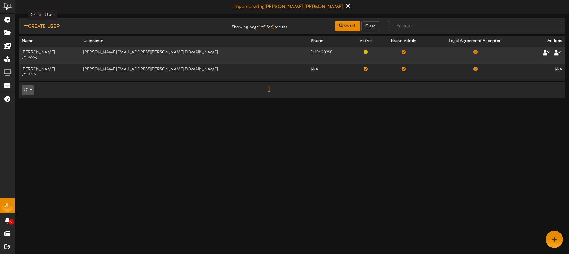
click at [46, 27] on button "Create User" at bounding box center [41, 26] width 39 height 7
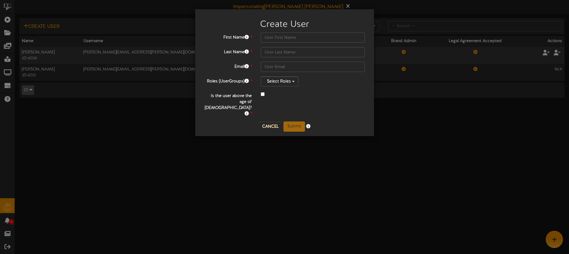
click at [278, 94] on div at bounding box center [313, 94] width 104 height 7
click at [269, 122] on button "Cancel" at bounding box center [270, 127] width 24 height 10
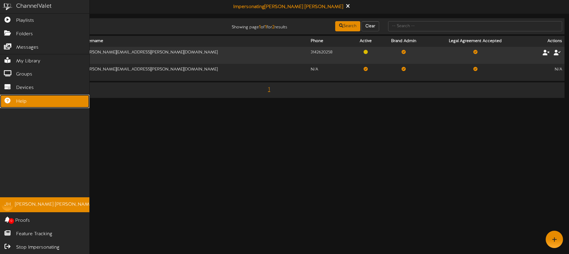
click at [30, 100] on link "Help" at bounding box center [44, 101] width 89 height 13
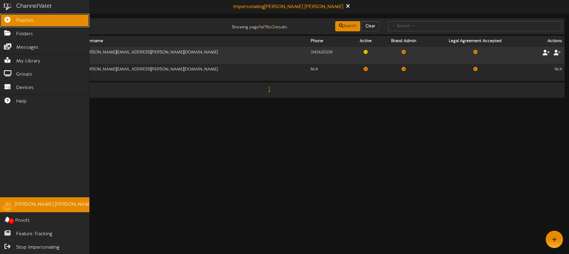
click at [22, 22] on span "Playlists" at bounding box center [25, 20] width 18 height 7
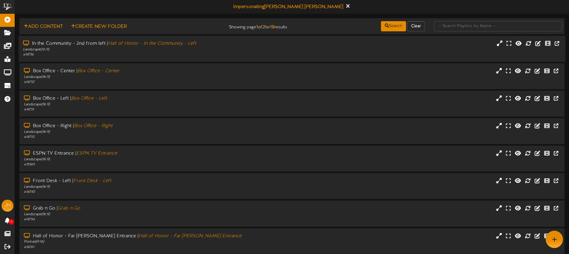
click at [201, 55] on div "# 14756" at bounding box center [132, 54] width 219 height 5
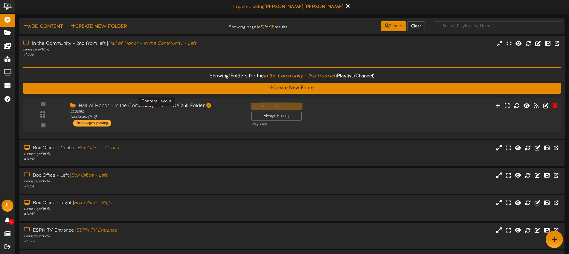
click at [216, 118] on div "ID: 21380 Landscape ( 16:9 )" at bounding box center [156, 114] width 172 height 10
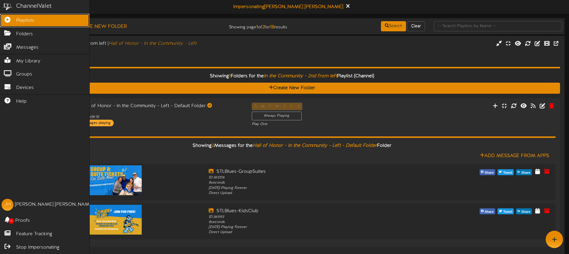
click at [20, 24] on span "Playlists" at bounding box center [25, 20] width 18 height 7
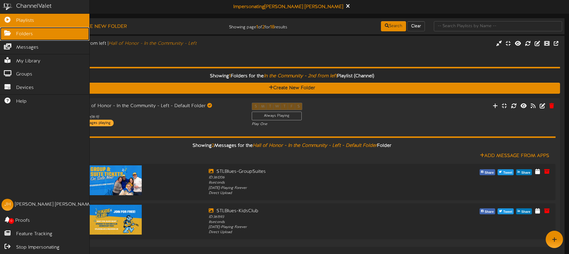
click at [20, 35] on span "Folders" at bounding box center [24, 34] width 17 height 7
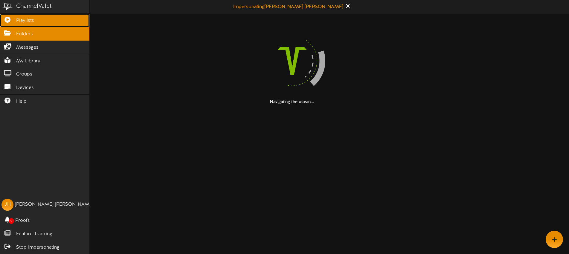
click at [25, 18] on span "Playlists" at bounding box center [25, 20] width 18 height 7
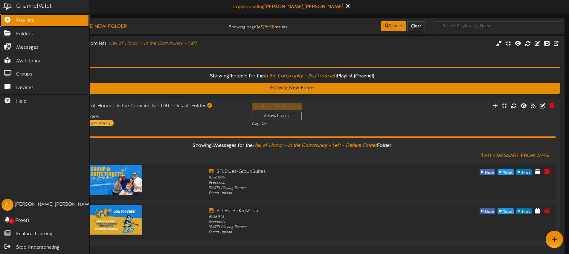
click at [42, 17] on link "Playlists" at bounding box center [44, 20] width 89 height 13
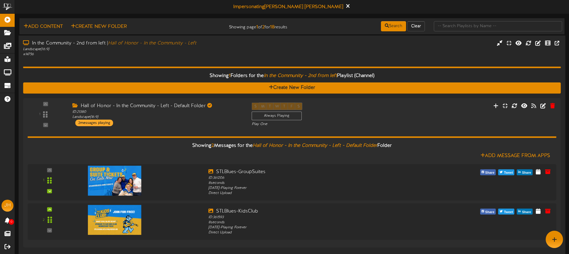
drag, startPoint x: 168, startPoint y: 56, endPoint x: 164, endPoint y: 52, distance: 5.9
click at [168, 56] on div "# 14756" at bounding box center [132, 54] width 219 height 5
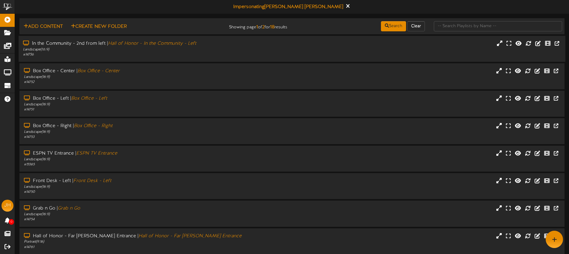
click at [167, 51] on div "Landscape ( 16:9 )" at bounding box center [132, 49] width 219 height 5
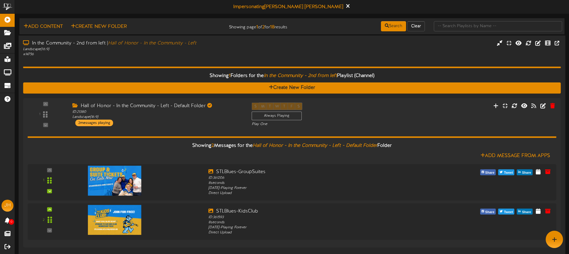
click at [186, 52] on div "# 14756" at bounding box center [132, 54] width 219 height 5
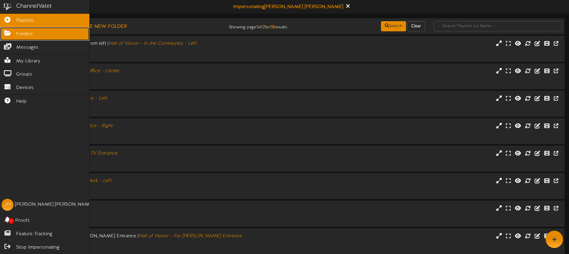
click at [13, 35] on link "Folders" at bounding box center [44, 33] width 89 height 13
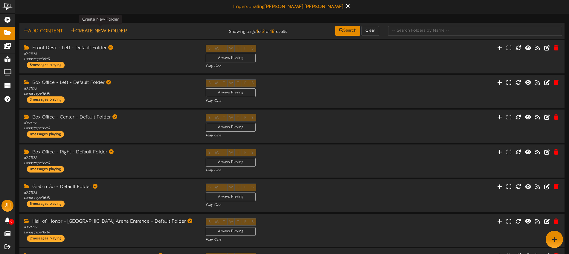
click at [99, 30] on button "Create New Folder" at bounding box center [98, 30] width 59 height 7
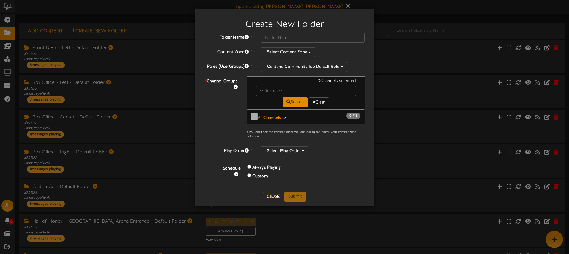
click at [275, 120] on button "All Channels 0 / 18" at bounding box center [305, 116] width 118 height 15
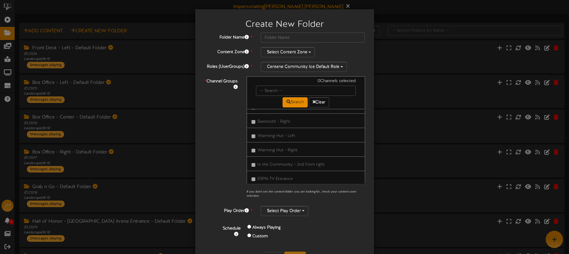
scroll to position [22, 0]
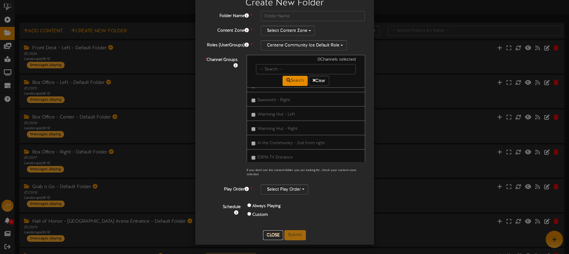
click at [278, 232] on button "Close" at bounding box center [273, 236] width 20 height 10
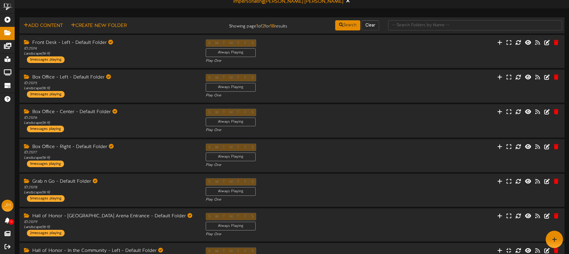
scroll to position [7, 0]
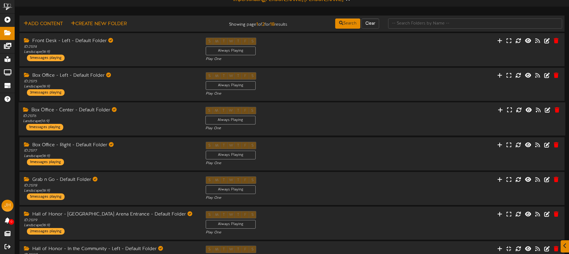
click at [135, 112] on div "Box Office - Center - Default Folder" at bounding box center [109, 110] width 173 height 7
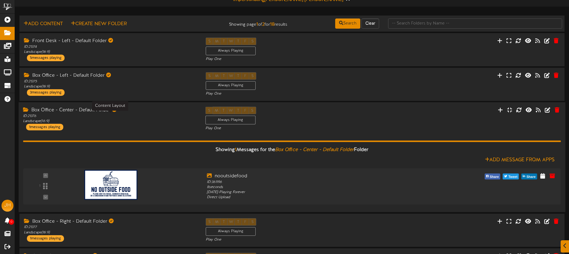
click at [139, 117] on div "ID: 21376 Landscape ( 16:9 )" at bounding box center [109, 119] width 173 height 10
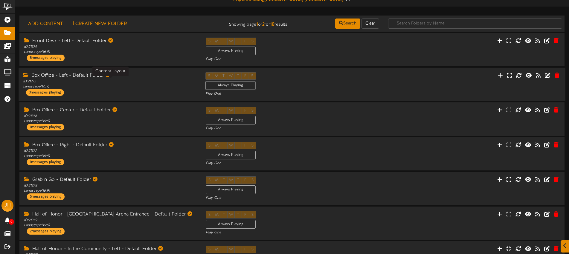
click at [137, 89] on div "ID: 21375 Landscape ( 16:9 )" at bounding box center [109, 84] width 173 height 10
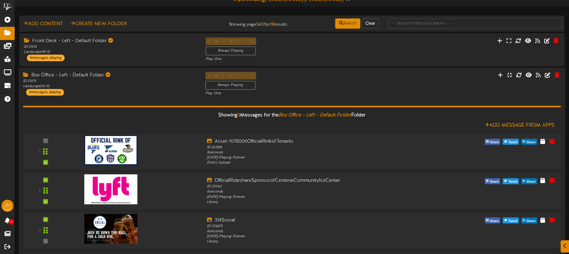
click at [137, 89] on div "Box Office - Left - Default Folder ID: 21375 Landscape ( 16:9 ) 3 messages play…" at bounding box center [110, 84] width 182 height 24
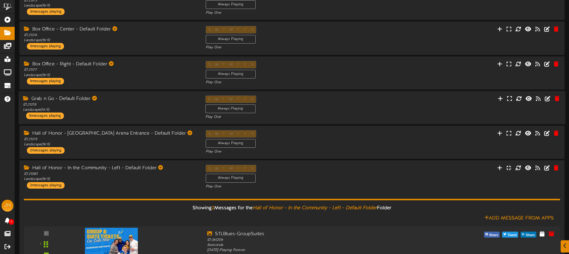
scroll to position [89, 0]
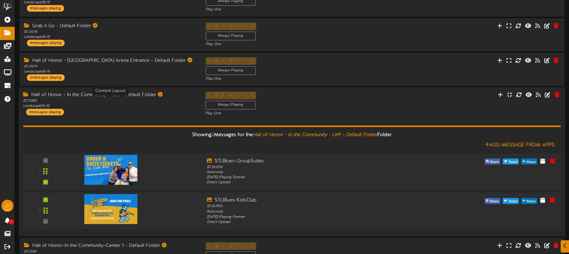
click at [159, 107] on div "ID: 21380 Landscape ( 16:9 )" at bounding box center [109, 104] width 173 height 10
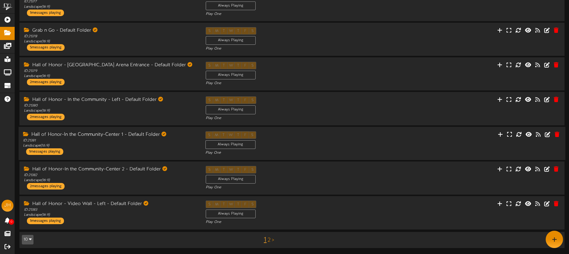
scroll to position [0, 0]
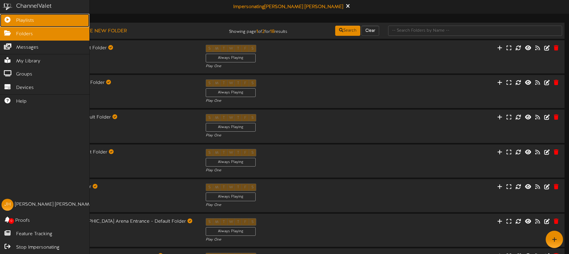
click at [9, 19] on icon at bounding box center [7, 19] width 15 height 4
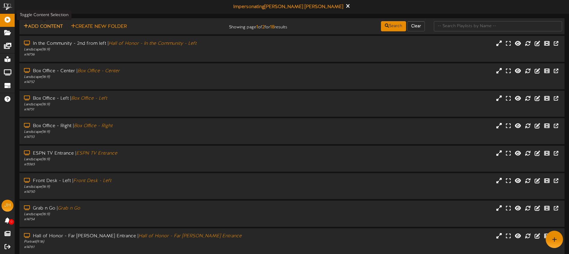
click at [53, 28] on button "Add Content" at bounding box center [43, 26] width 43 height 7
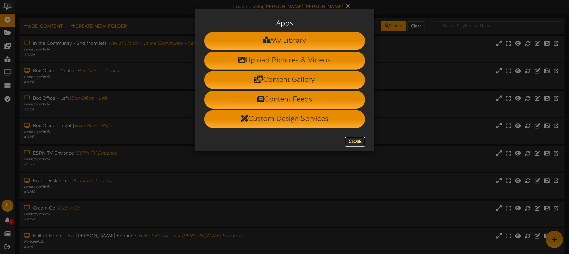
drag, startPoint x: 359, startPoint y: 141, endPoint x: 334, endPoint y: 135, distance: 25.5
click at [359, 141] on button "Close" at bounding box center [355, 142] width 20 height 10
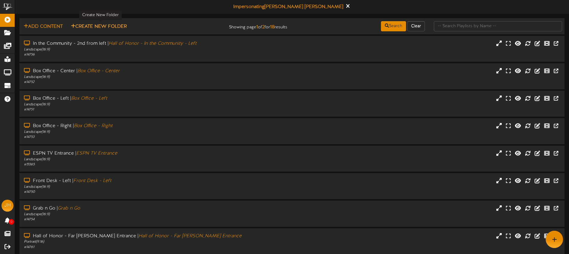
click at [97, 26] on button "Create New Folder" at bounding box center [98, 26] width 59 height 7
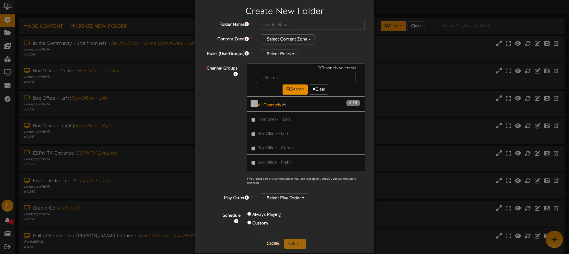
scroll to position [22, 0]
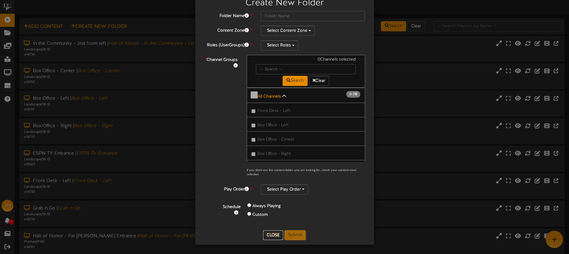
drag, startPoint x: 272, startPoint y: 233, endPoint x: 230, endPoint y: 194, distance: 56.7
click at [272, 233] on button "Close" at bounding box center [273, 236] width 20 height 10
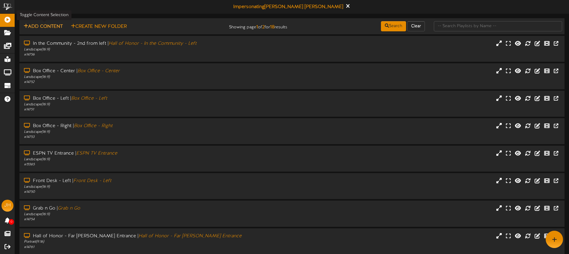
click at [56, 26] on button "Add Content" at bounding box center [43, 26] width 43 height 7
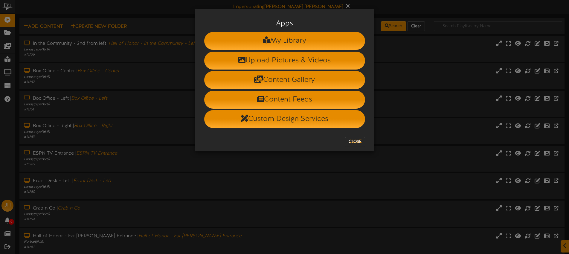
scroll to position [2, 0]
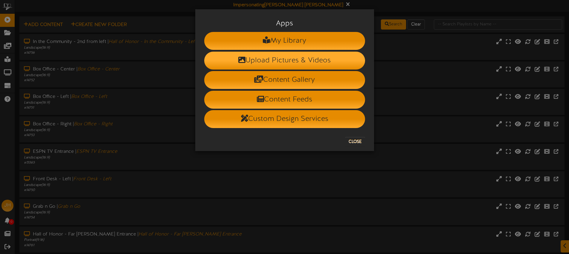
click at [270, 61] on li "Upload Pictures & Videos" at bounding box center [284, 61] width 161 height 18
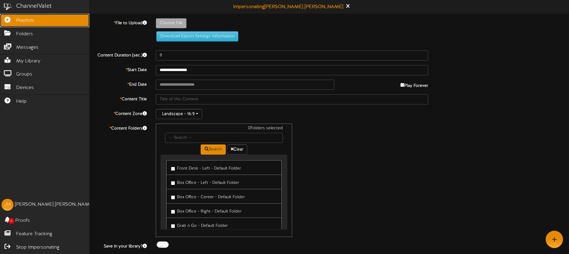
click at [18, 19] on span "Playlists" at bounding box center [25, 20] width 18 height 7
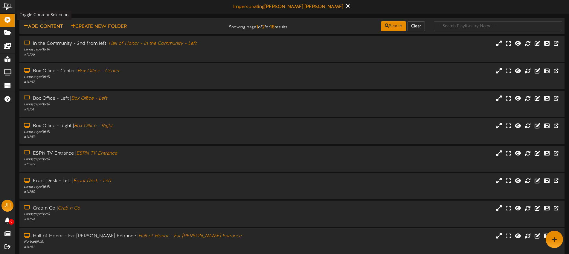
click at [50, 26] on button "Add Content" at bounding box center [43, 26] width 43 height 7
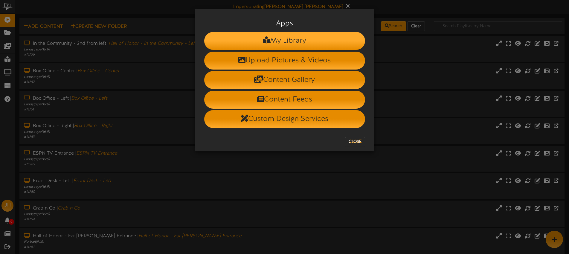
click at [266, 43] on icon at bounding box center [266, 39] width 7 height 7
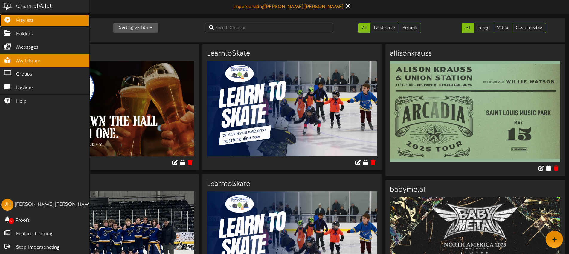
click at [12, 18] on icon at bounding box center [7, 19] width 15 height 4
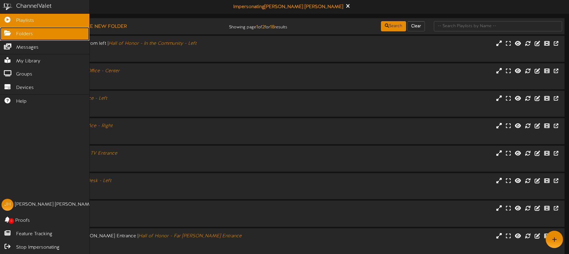
click at [21, 34] on span "Folders" at bounding box center [24, 34] width 17 height 7
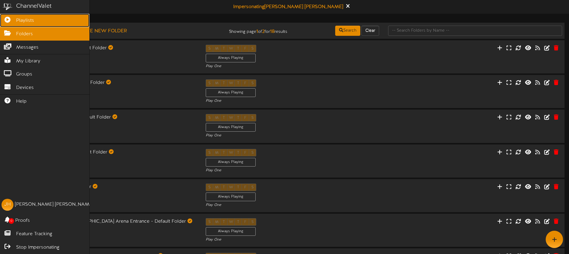
click at [27, 23] on span "Playlists" at bounding box center [25, 20] width 18 height 7
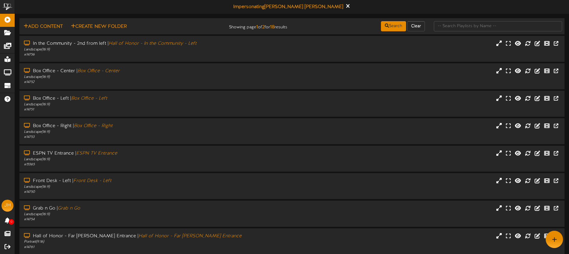
click at [180, 21] on div "Add Content Create New Folder" at bounding box center [108, 26] width 183 height 10
click at [48, 26] on button "Add Content" at bounding box center [43, 26] width 43 height 7
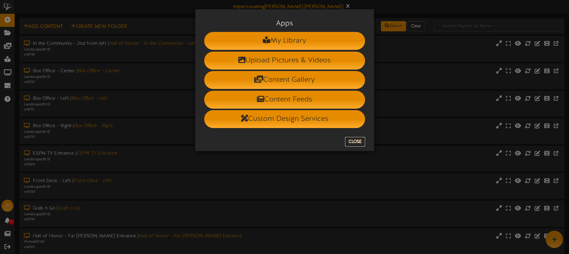
click at [357, 143] on button "Close" at bounding box center [355, 142] width 20 height 10
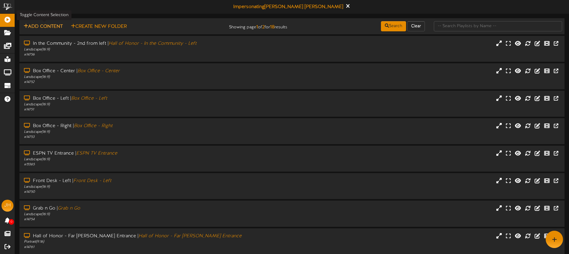
click at [48, 26] on button "Add Content" at bounding box center [43, 26] width 43 height 7
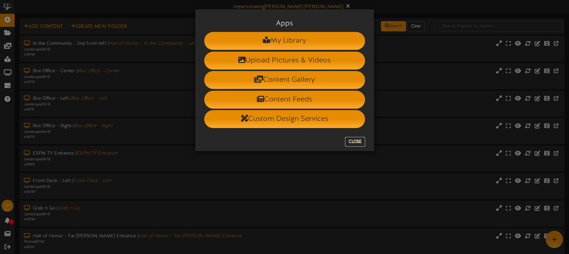
click at [354, 139] on button "Close" at bounding box center [355, 142] width 20 height 10
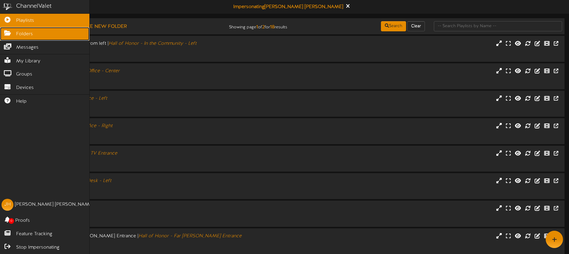
click at [15, 34] on link "Folders" at bounding box center [44, 33] width 89 height 13
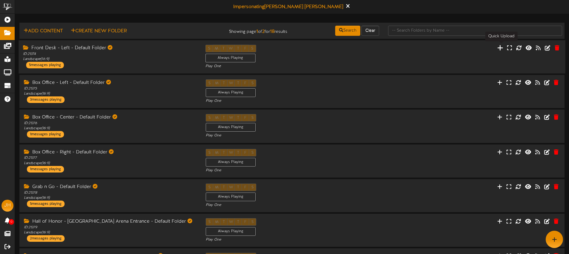
click at [501, 48] on icon at bounding box center [500, 47] width 6 height 7
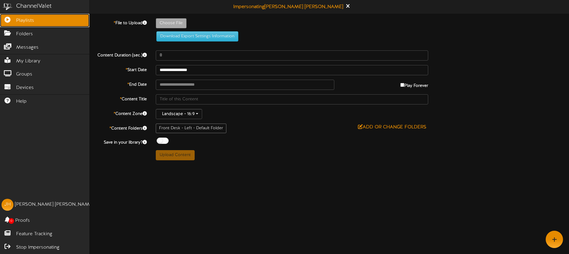
click at [10, 20] on icon at bounding box center [7, 19] width 15 height 4
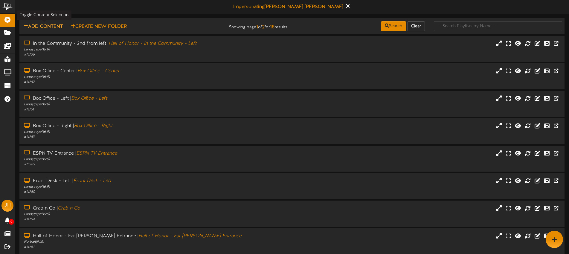
click at [46, 27] on button "Add Content" at bounding box center [43, 26] width 43 height 7
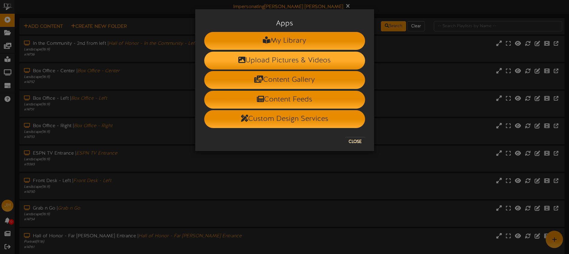
click at [280, 60] on li "Upload Pictures & Videos" at bounding box center [284, 61] width 161 height 18
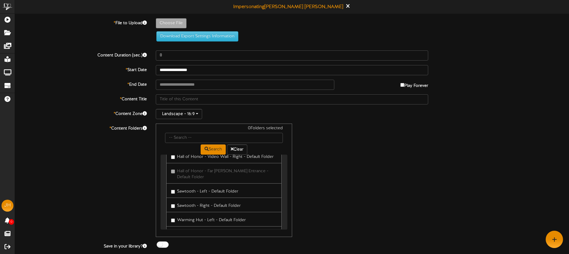
scroll to position [237, 0]
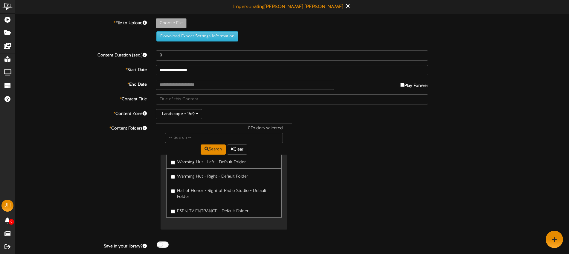
click at [337, 175] on div "0 Folders selected Search Clear Front Desk - Left - Default Folder Box Office -…" at bounding box center [291, 181] width 281 height 114
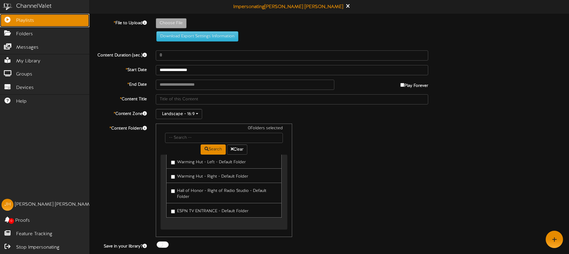
click at [15, 19] on link "Playlists" at bounding box center [44, 20] width 89 height 13
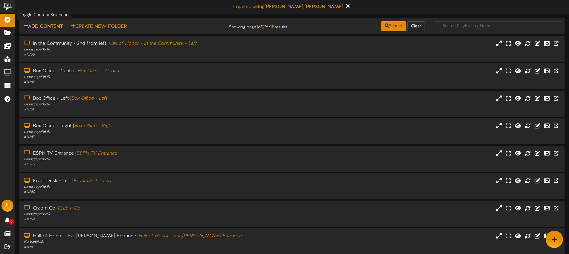
click at [54, 28] on button "Add Content" at bounding box center [43, 26] width 43 height 7
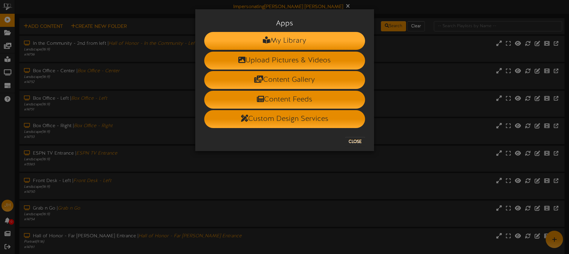
click at [286, 43] on li "My Library" at bounding box center [284, 41] width 161 height 18
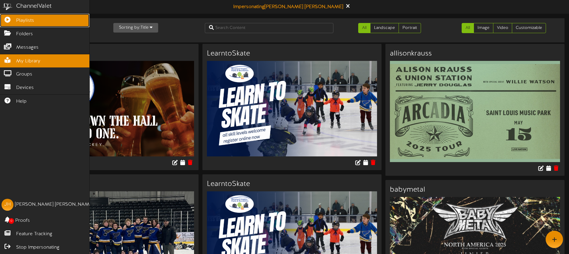
click at [10, 19] on icon at bounding box center [7, 19] width 15 height 4
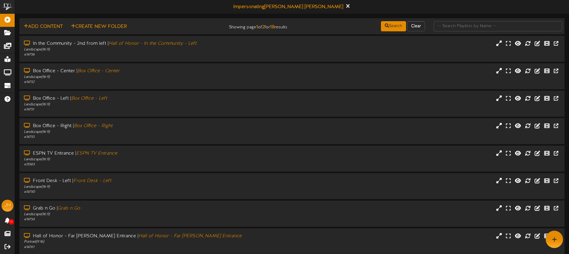
drag, startPoint x: 119, startPoint y: 3, endPoint x: 114, endPoint y: 4, distance: 4.2
click at [119, 3] on div "Impersonating Jeremy Huelsing" at bounding box center [292, 7] width 554 height 14
click at [39, 27] on button "Add Content" at bounding box center [43, 26] width 43 height 7
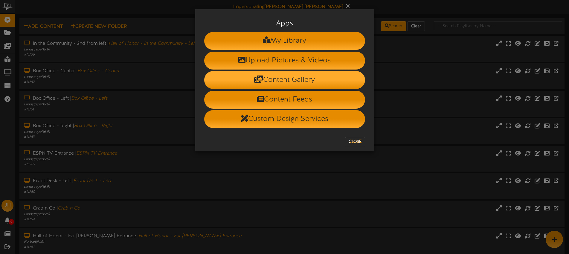
click at [302, 78] on li "Content Gallery" at bounding box center [284, 80] width 161 height 18
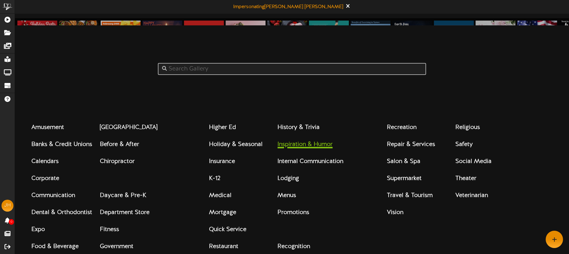
scroll to position [3, 0]
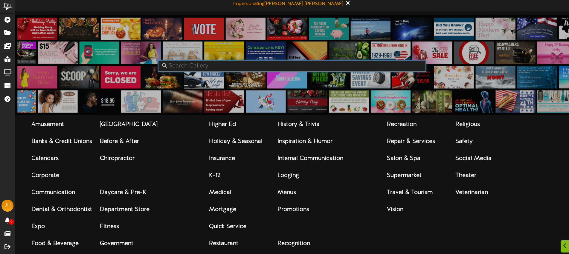
click at [191, 64] on input "text" at bounding box center [292, 66] width 268 height 12
type input "e"
type input "w"
type input "halloween"
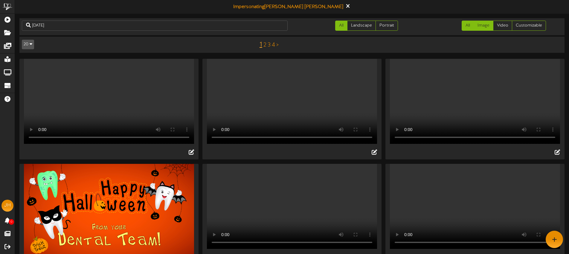
click at [487, 26] on link "Image" at bounding box center [483, 26] width 20 height 10
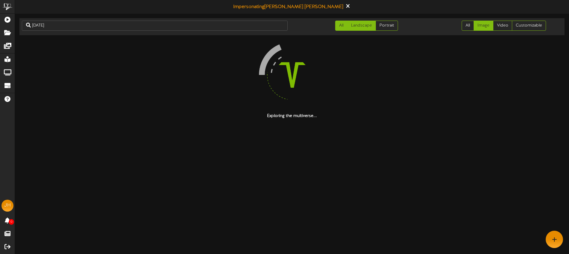
click at [359, 28] on link "Landscape" at bounding box center [361, 26] width 29 height 10
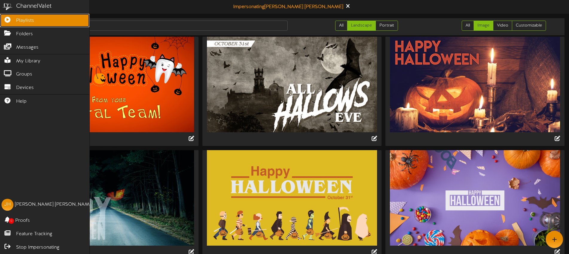
click at [19, 20] on span "Playlists" at bounding box center [25, 20] width 18 height 7
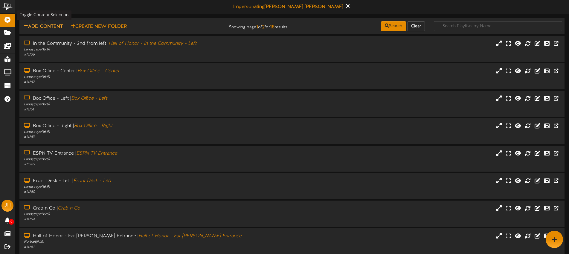
click at [50, 24] on button "Add Content" at bounding box center [43, 26] width 43 height 7
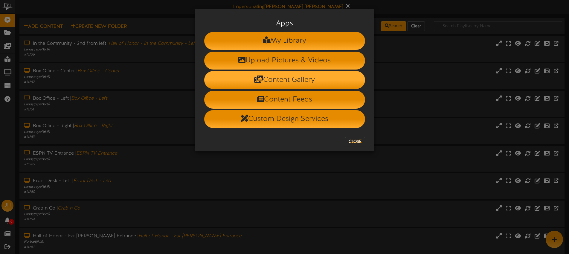
click at [283, 77] on li "Content Gallery" at bounding box center [284, 80] width 161 height 18
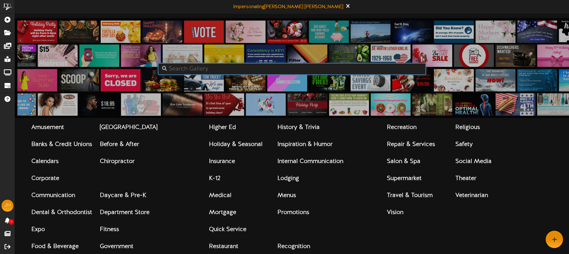
click at [197, 70] on input "text" at bounding box center [292, 69] width 268 height 12
type input "h"
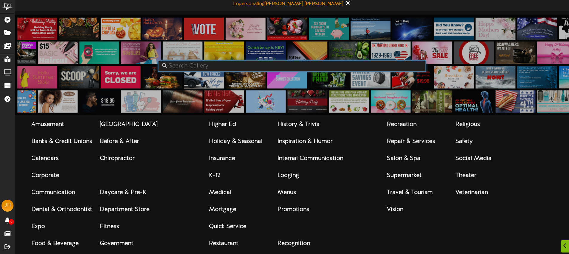
click at [204, 67] on input "text" at bounding box center [292, 66] width 268 height 12
drag, startPoint x: 132, startPoint y: 125, endPoint x: 153, endPoint y: 122, distance: 21.4
click at [132, 125] on strong "Arena & Stadium" at bounding box center [128, 124] width 57 height 7
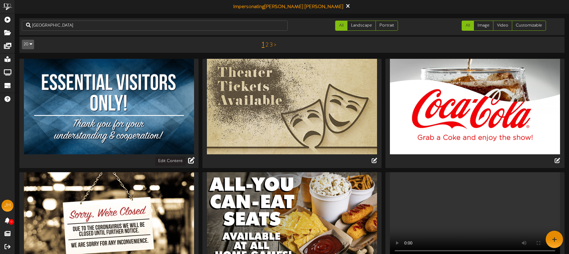
click at [193, 161] on icon at bounding box center [191, 160] width 7 height 7
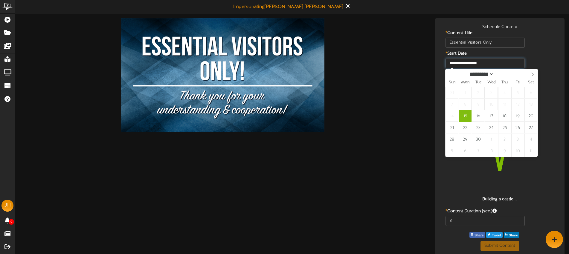
click at [493, 62] on input "**********" at bounding box center [484, 63] width 79 height 10
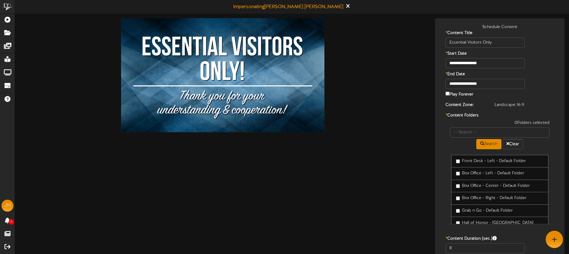
click at [534, 56] on div "* Start Date" at bounding box center [499, 54] width 126 height 7
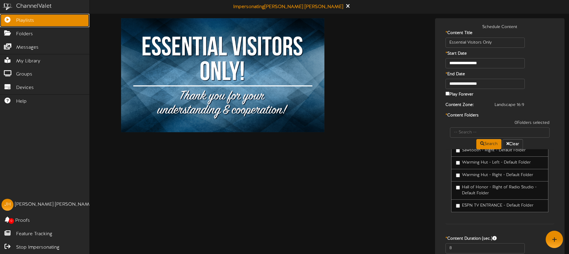
click at [17, 22] on span "Playlists" at bounding box center [25, 20] width 18 height 7
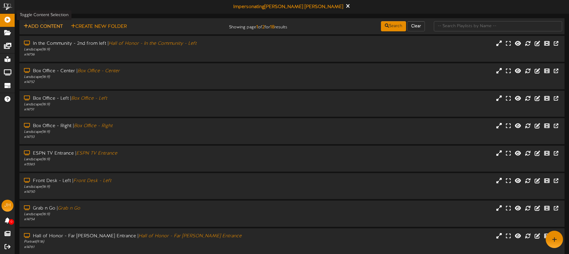
click at [48, 26] on button "Add Content" at bounding box center [43, 26] width 43 height 7
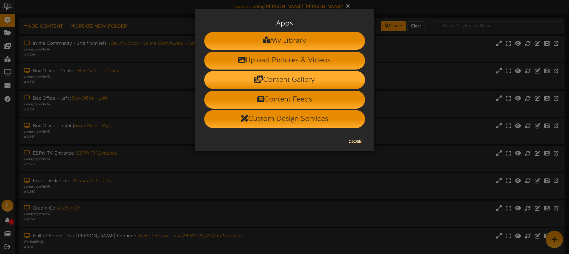
click at [298, 78] on li "Content Gallery" at bounding box center [284, 80] width 161 height 18
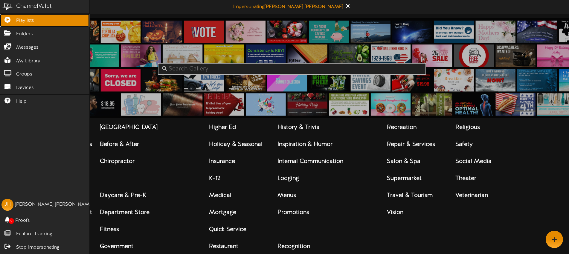
click at [18, 19] on span "Playlists" at bounding box center [25, 20] width 18 height 7
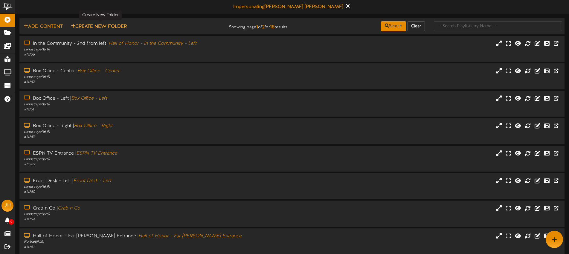
click at [116, 28] on button "Create New Folder" at bounding box center [98, 26] width 59 height 7
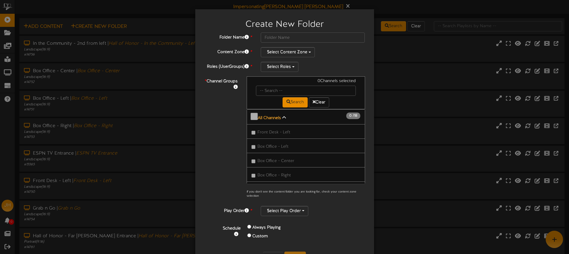
click at [274, 116] on b "All Channels" at bounding box center [269, 118] width 23 height 4
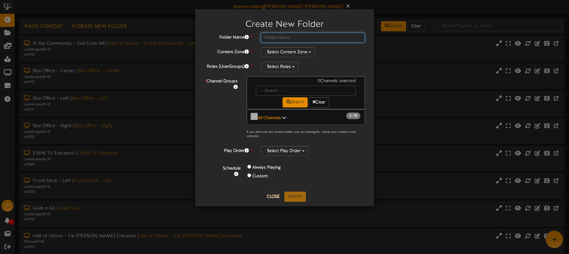
click at [295, 36] on input "text" at bounding box center [313, 38] width 104 height 10
click at [273, 116] on b "All Channels" at bounding box center [269, 118] width 23 height 4
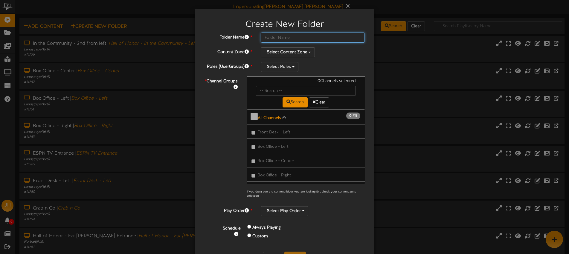
click at [281, 38] on input "text" at bounding box center [313, 38] width 104 height 10
type input "a"
type input "Master Folder"
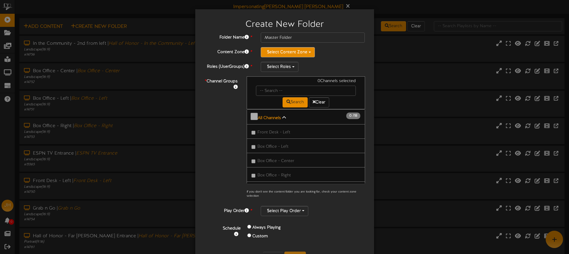
click at [295, 54] on button "Select Content Zone" at bounding box center [288, 52] width 54 height 10
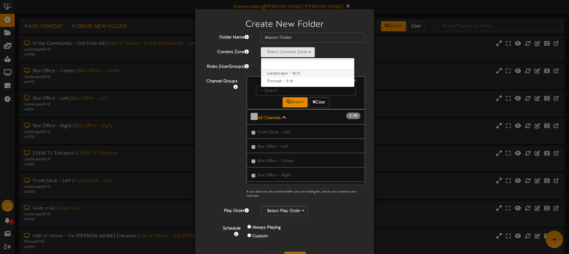
click at [292, 72] on label "Landscape - 16:9" at bounding box center [307, 74] width 93 height 8
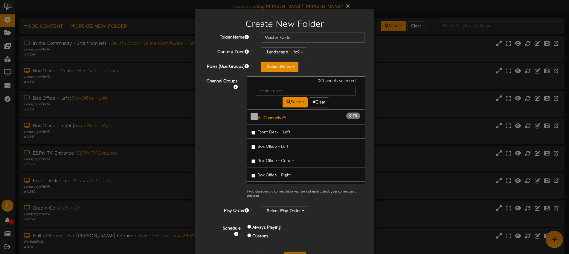
click at [285, 67] on button "Select Roles" at bounding box center [280, 67] width 38 height 10
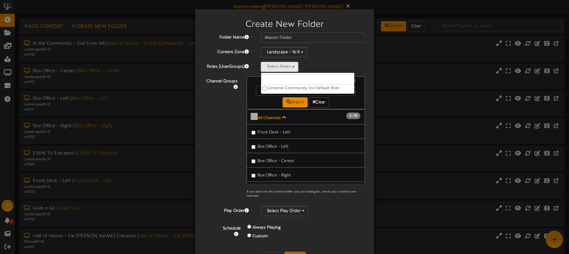
click at [315, 66] on div "Select Roles Centene Community Ice Default Role" at bounding box center [313, 67] width 104 height 10
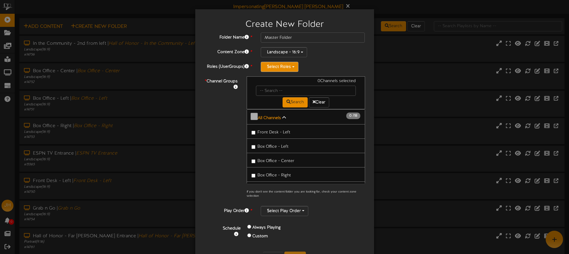
click at [288, 65] on button "Select Roles" at bounding box center [280, 67] width 38 height 10
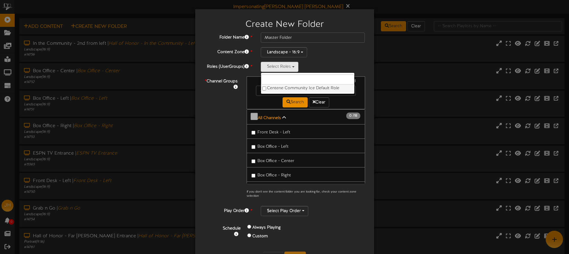
click at [294, 87] on label "Centene Community Ice Default Role" at bounding box center [307, 89] width 93 height 8
click at [267, 130] on span "Front Desk - Left" at bounding box center [273, 132] width 33 height 4
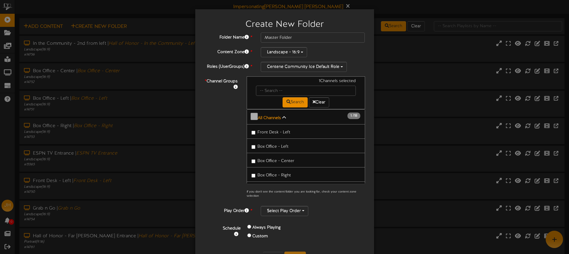
click at [272, 139] on link "Box Office - Left" at bounding box center [305, 146] width 118 height 15
click at [274, 131] on span "Front Desk - Left" at bounding box center [273, 132] width 33 height 4
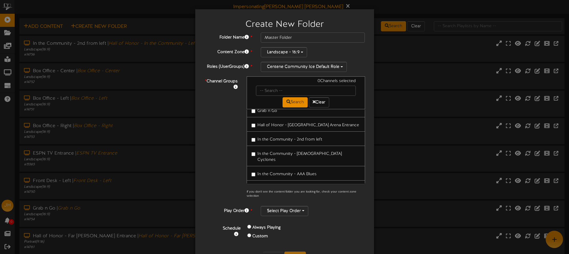
scroll to position [22, 0]
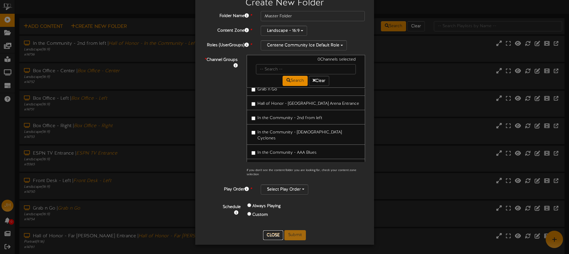
click at [278, 234] on button "Close" at bounding box center [273, 236] width 20 height 10
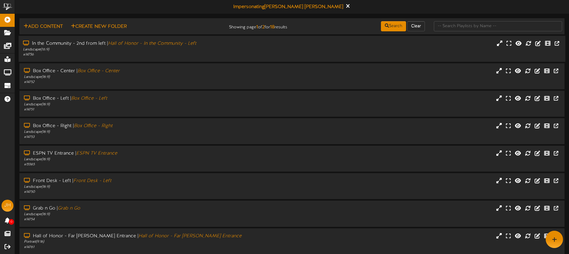
click at [209, 55] on div "# 14756" at bounding box center [132, 54] width 219 height 5
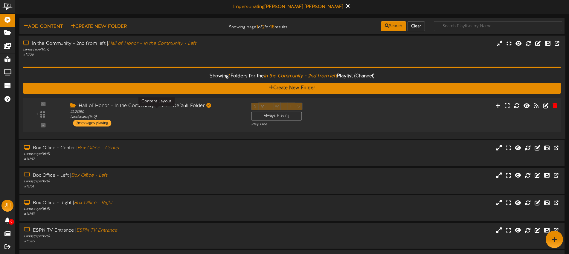
click at [221, 114] on div "ID: 21380 Landscape ( 16:9 )" at bounding box center [156, 114] width 172 height 10
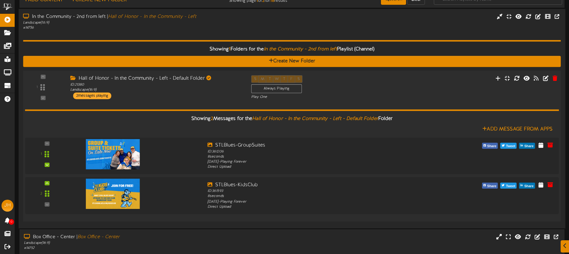
scroll to position [27, 0]
click at [217, 98] on div "Hall of Honor - In the Community - Left - Default Folder ID: 21380 Landscape ( …" at bounding box center [156, 87] width 181 height 24
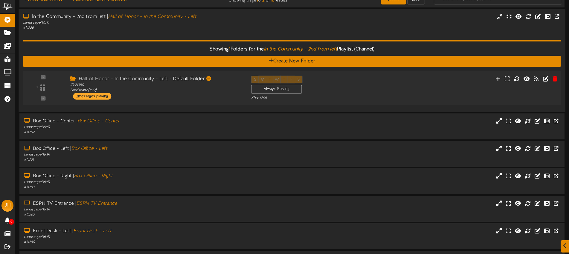
click at [220, 100] on div "1 ID:" at bounding box center [291, 88] width 543 height 24
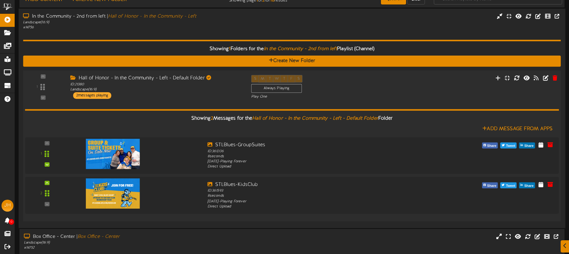
click at [218, 97] on div "Hall of Honor - In the Community - Left - Default Folder ID: 21380 Landscape ( …" at bounding box center [156, 87] width 181 height 24
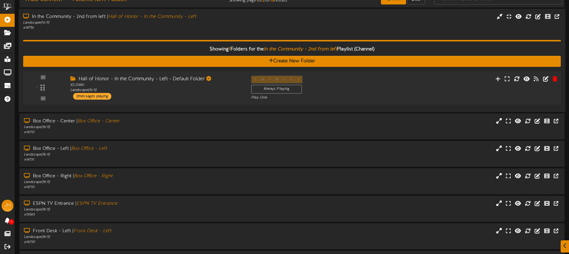
click at [198, 97] on div "Hall of Honor - In the Community - Left - Default Folder ID: 21380 Landscape ( …" at bounding box center [156, 88] width 181 height 24
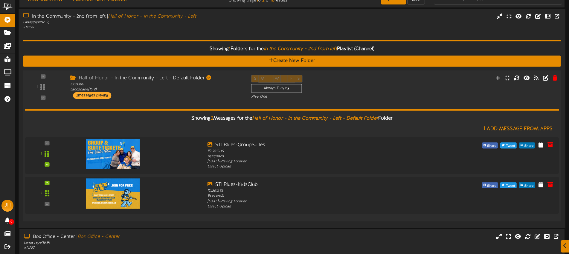
click at [154, 98] on div "Hall of Honor - In the Community - Left - Default Folder ID: 21380 Landscape ( …" at bounding box center [156, 87] width 181 height 24
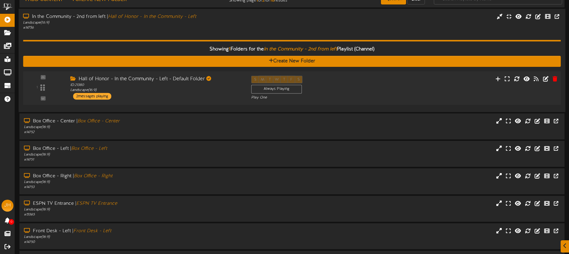
click at [140, 98] on div "Hall of Honor - In the Community - Left - Default Folder ID: 21380 Landscape ( …" at bounding box center [156, 88] width 181 height 24
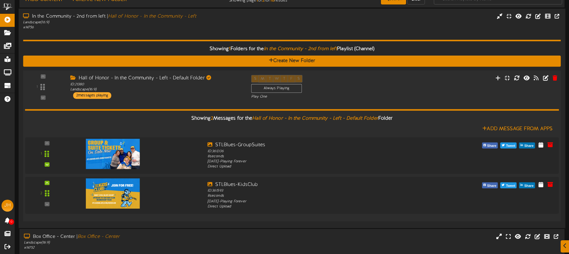
click at [187, 100] on div "Showing 2 Messages for the Hall of Honor - In the Community - Left - Default Fo…" at bounding box center [292, 157] width 534 height 117
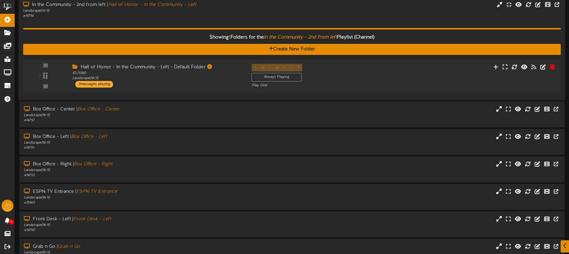
click at [236, 15] on div "# 14756" at bounding box center [132, 15] width 219 height 5
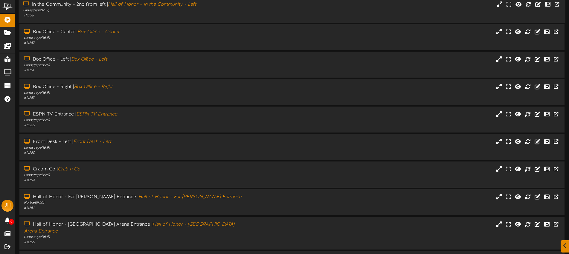
click at [236, 15] on div "# 14756" at bounding box center [132, 15] width 219 height 5
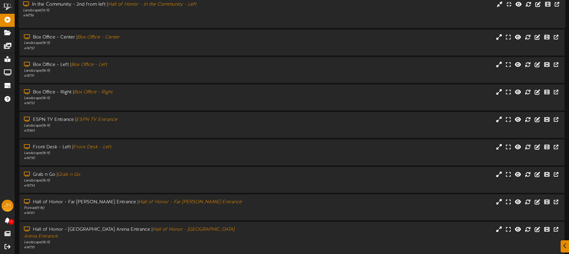
scroll to position [39, 0]
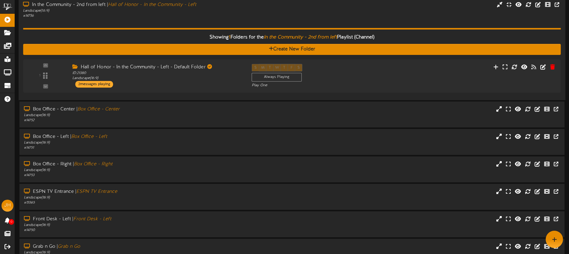
click at [215, 24] on div "Showing 1 Folders for the In the Community - 2nd from left Playlist (Channel) C…" at bounding box center [291, 57] width 537 height 77
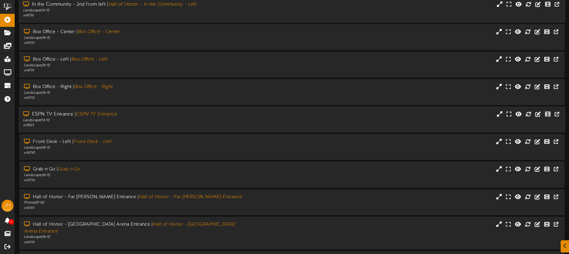
scroll to position [0, 0]
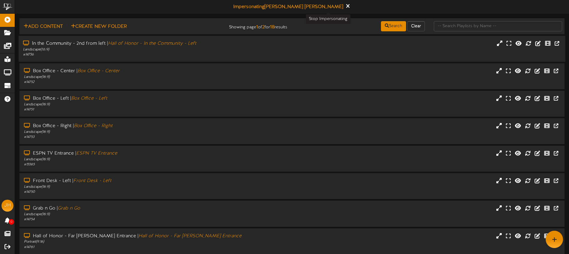
drag, startPoint x: 327, startPoint y: 6, endPoint x: 323, endPoint y: 2, distance: 5.7
click at [346, 6] on icon at bounding box center [347, 5] width 3 height 5
